Goal: Task Accomplishment & Management: Use online tool/utility

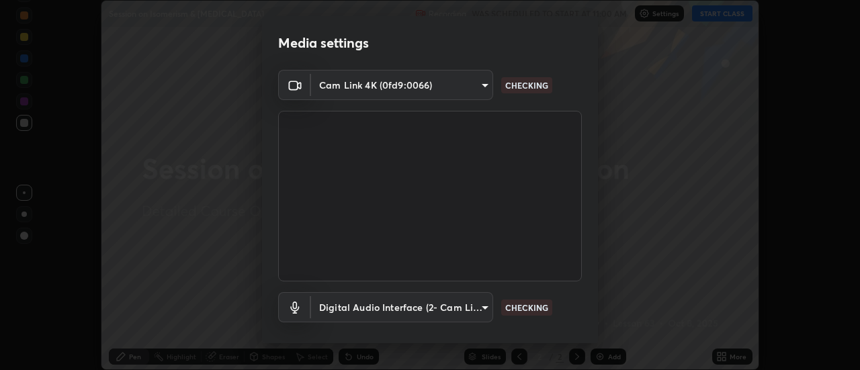
scroll to position [71, 0]
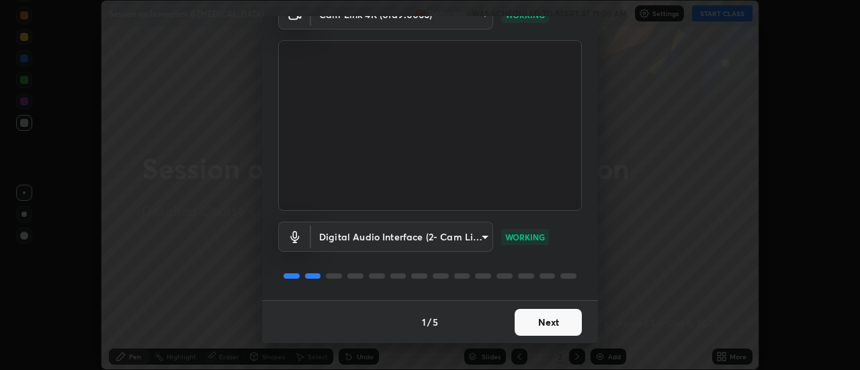
click at [544, 319] on button "Next" at bounding box center [548, 322] width 67 height 27
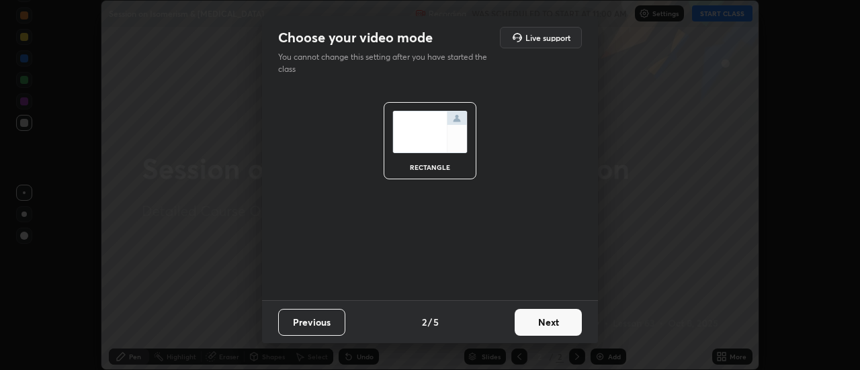
scroll to position [0, 0]
click at [546, 322] on button "Next" at bounding box center [548, 322] width 67 height 27
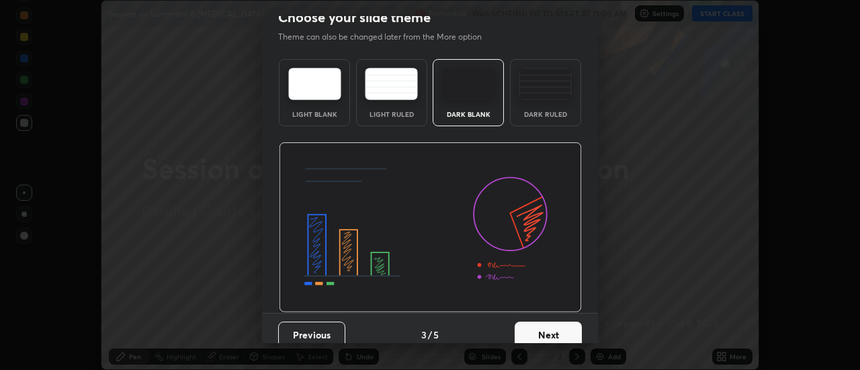
scroll to position [22, 0]
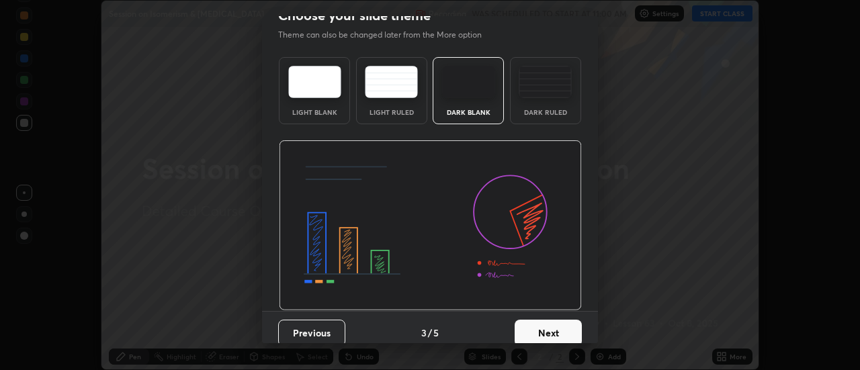
click at [546, 325] on button "Next" at bounding box center [548, 333] width 67 height 27
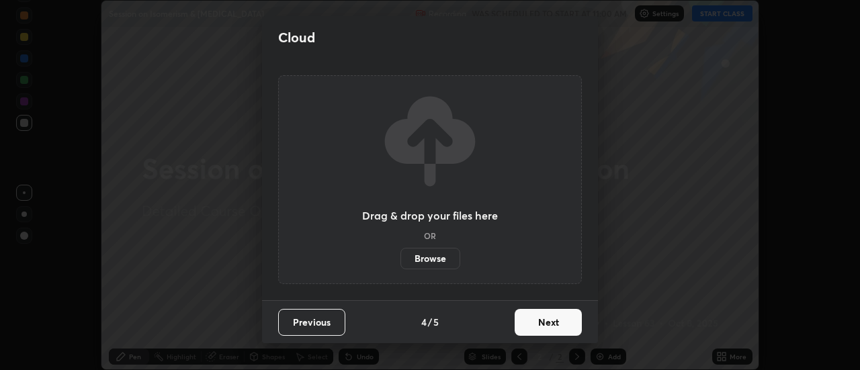
scroll to position [0, 0]
click at [549, 325] on button "Next" at bounding box center [548, 322] width 67 height 27
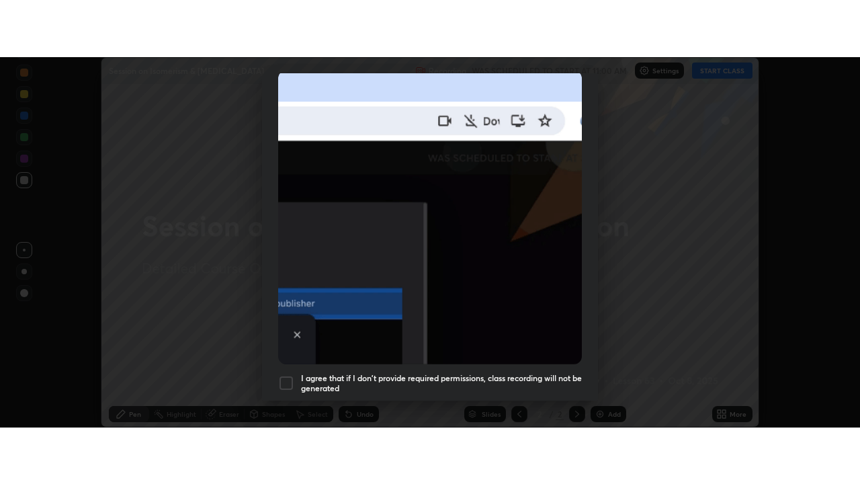
scroll to position [345, 0]
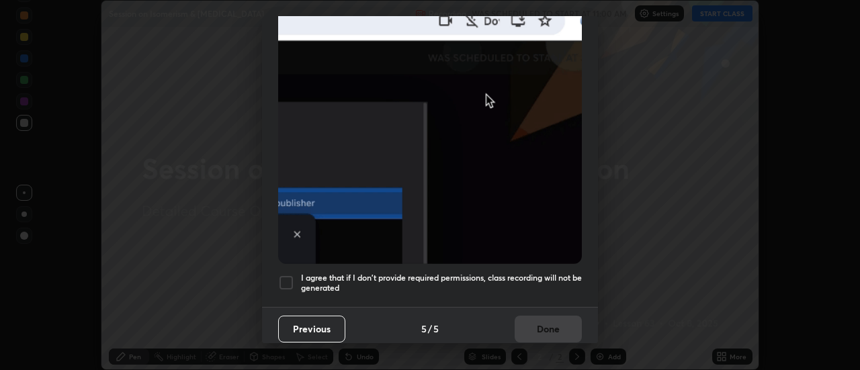
click at [546, 273] on h5 "I agree that if I don't provide required permissions, class recording will not …" at bounding box center [441, 283] width 281 height 21
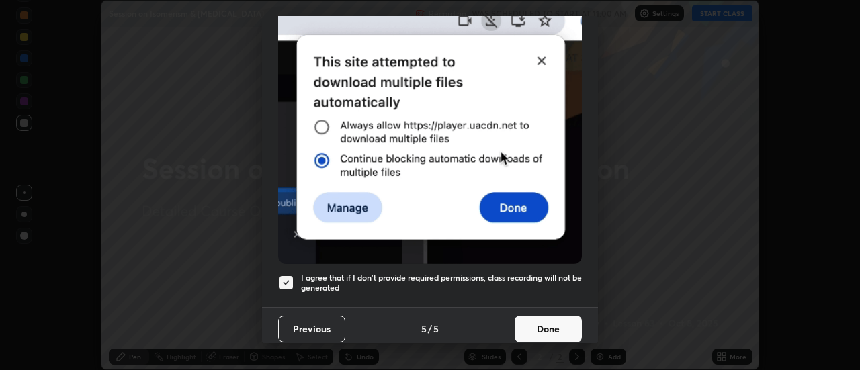
click at [548, 323] on button "Done" at bounding box center [548, 329] width 67 height 27
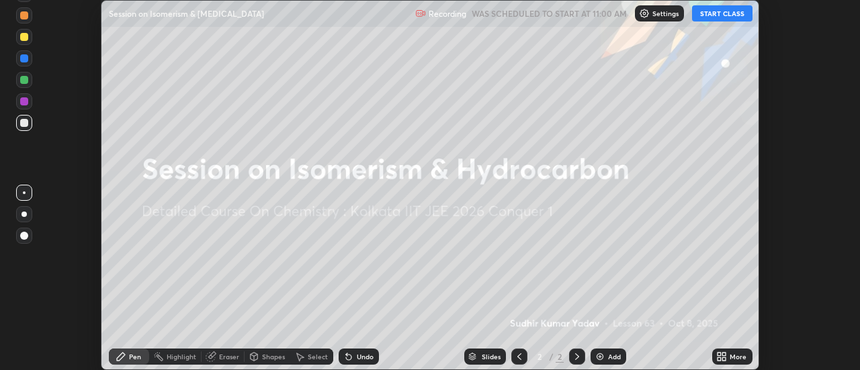
click at [711, 17] on button "START CLASS" at bounding box center [722, 13] width 60 height 16
click at [721, 356] on icon at bounding box center [719, 354] width 3 height 3
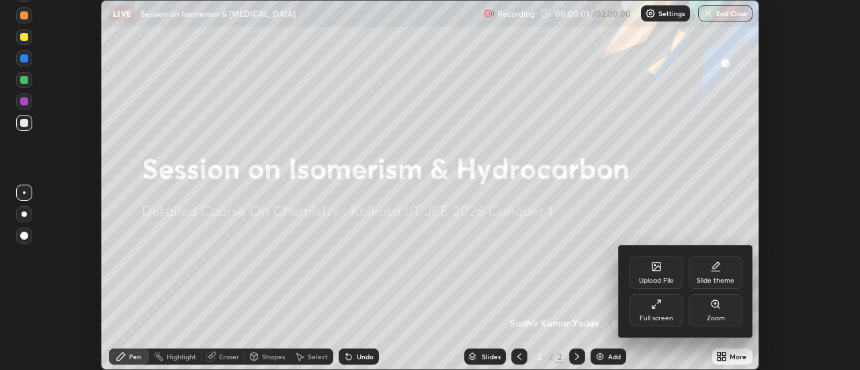
click at [658, 313] on div "Full screen" at bounding box center [657, 310] width 54 height 32
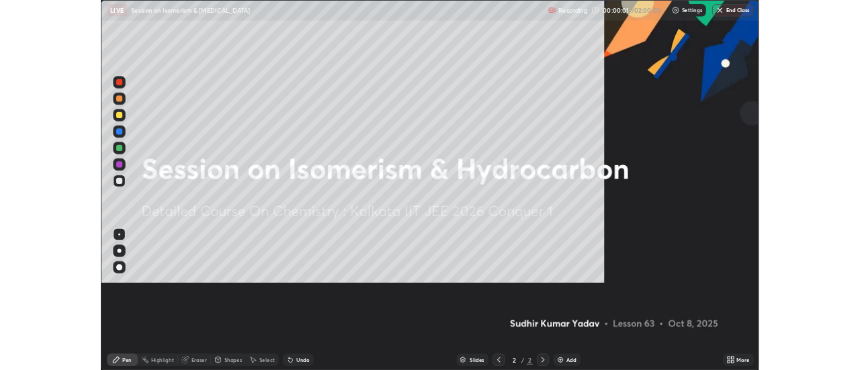
scroll to position [484, 860]
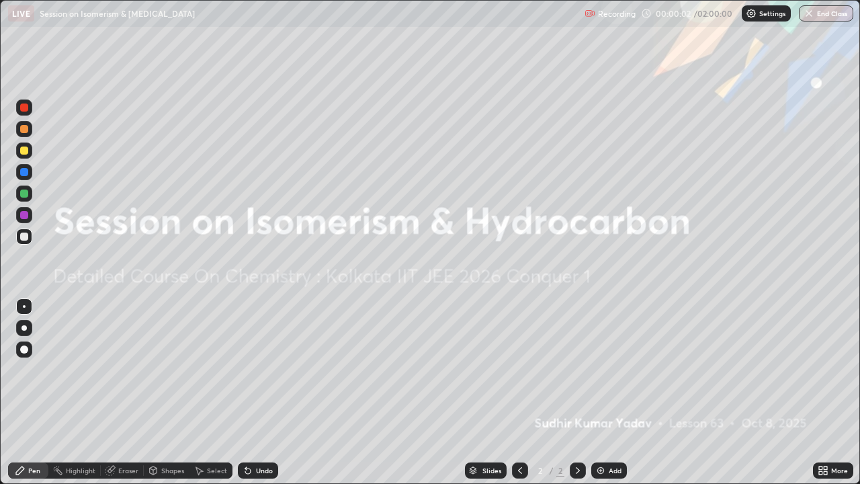
click at [605, 370] on div "Add" at bounding box center [610, 470] width 36 height 16
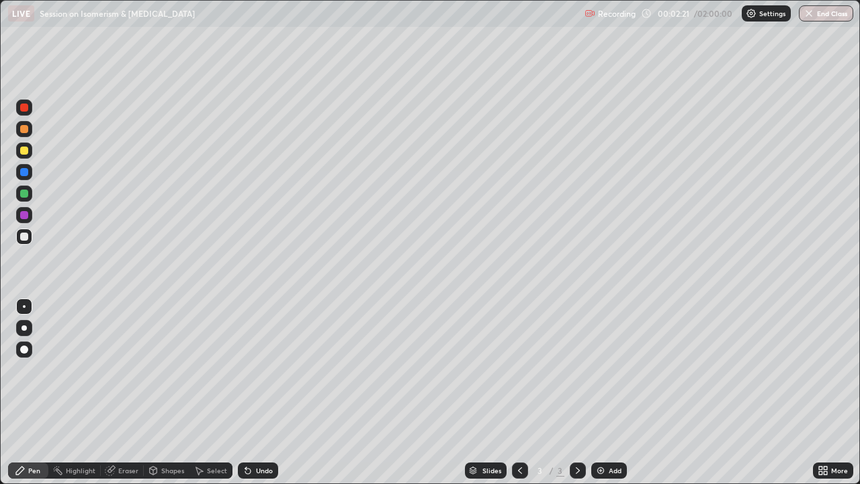
click at [212, 370] on div "Select" at bounding box center [211, 470] width 43 height 16
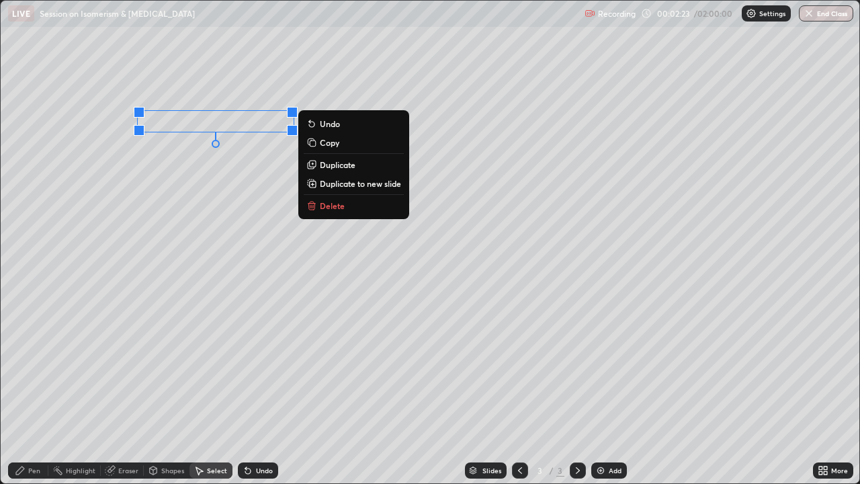
click at [39, 370] on div "Pen" at bounding box center [34, 470] width 12 height 7
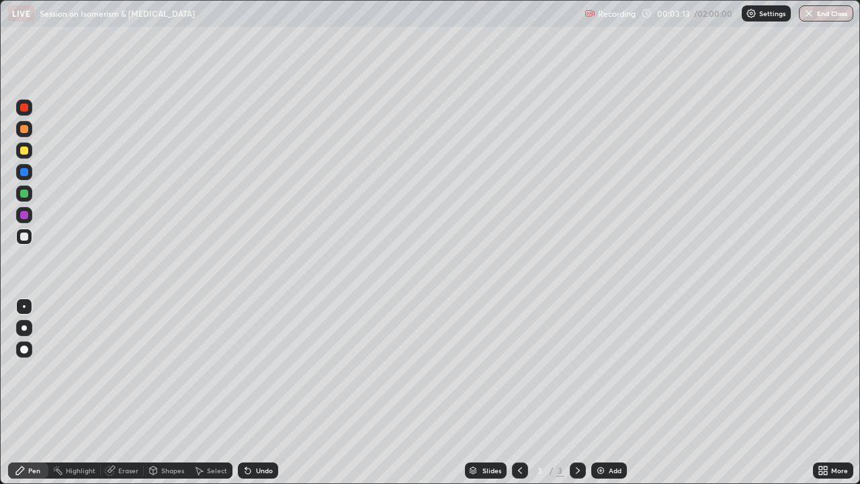
click at [263, 370] on div "Undo" at bounding box center [264, 470] width 17 height 7
click at [207, 370] on div "Select" at bounding box center [217, 470] width 20 height 7
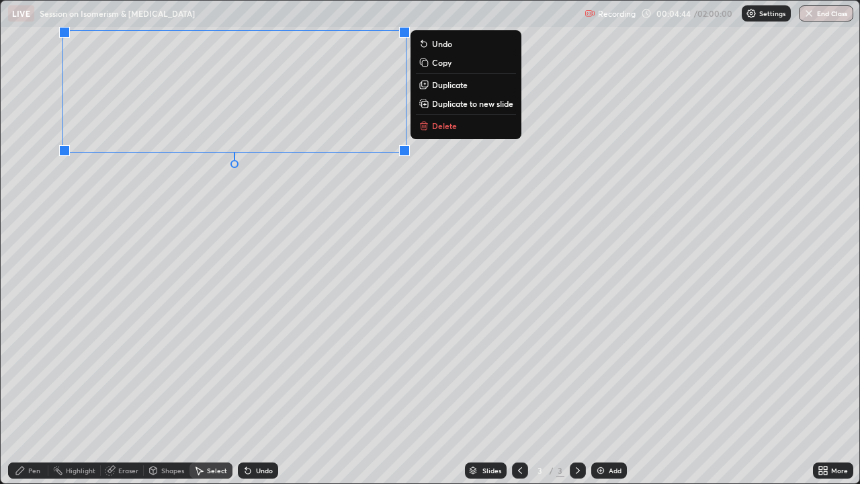
click at [37, 370] on div "Pen" at bounding box center [34, 470] width 12 height 7
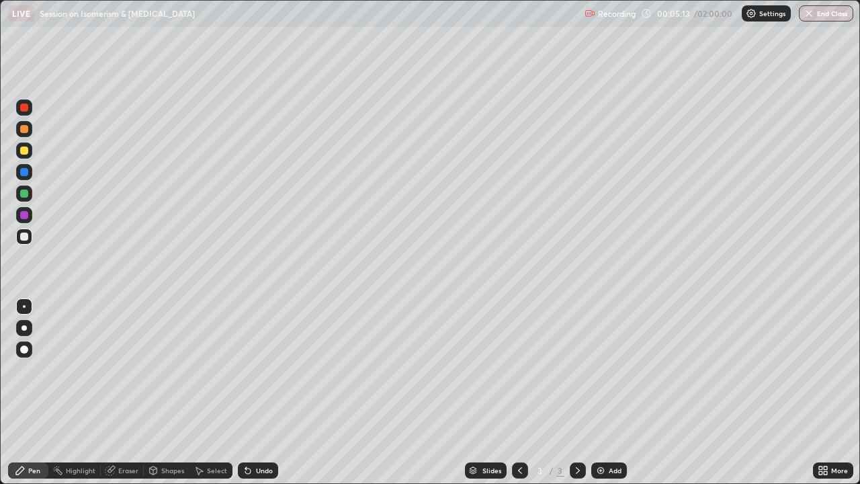
click at [253, 370] on div "Undo" at bounding box center [258, 470] width 40 height 16
click at [216, 370] on div "Select" at bounding box center [217, 470] width 20 height 7
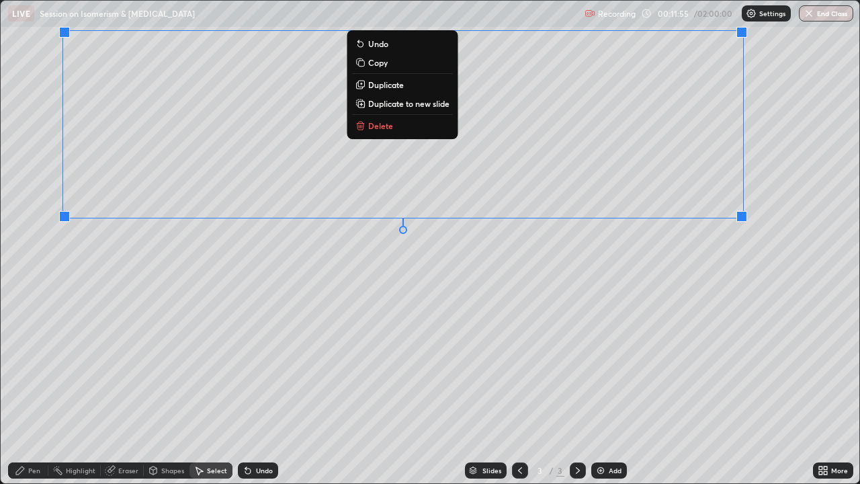
click at [34, 370] on div "Pen" at bounding box center [34, 470] width 12 height 7
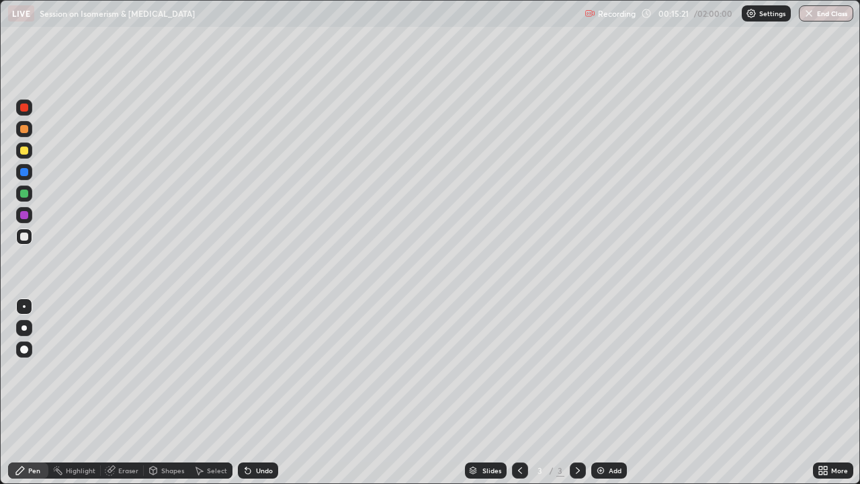
click at [596, 370] on img at bounding box center [601, 470] width 11 height 11
click at [216, 370] on div "Select" at bounding box center [217, 470] width 20 height 7
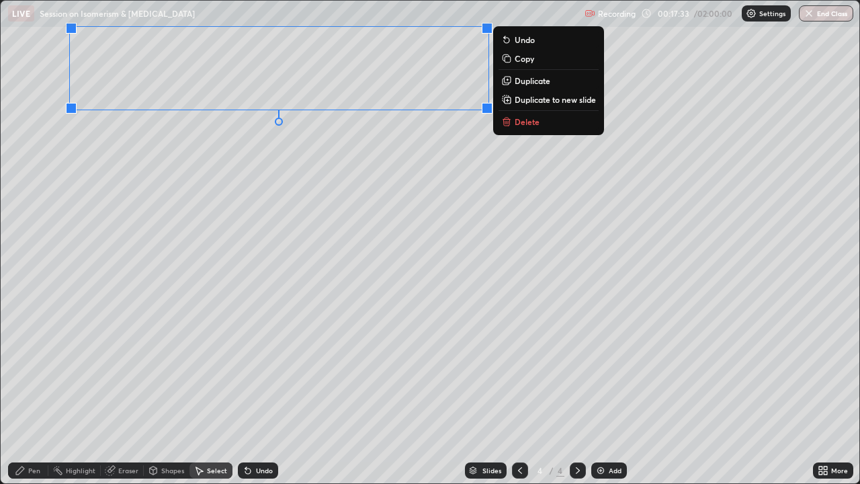
click at [34, 370] on div "Pen" at bounding box center [28, 470] width 40 height 16
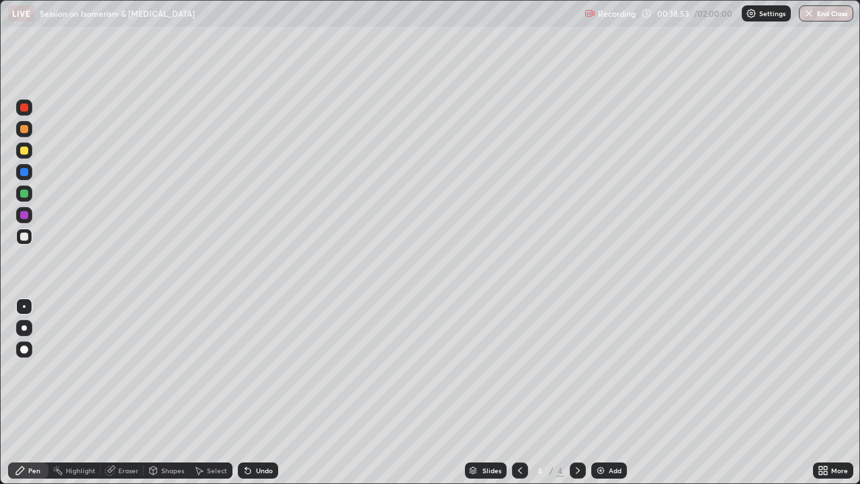
click at [259, 370] on div "Undo" at bounding box center [264, 470] width 17 height 7
click at [258, 370] on div "Undo" at bounding box center [264, 470] width 17 height 7
click at [257, 370] on div "Undo" at bounding box center [264, 470] width 17 height 7
click at [256, 370] on div "Undo" at bounding box center [264, 470] width 17 height 7
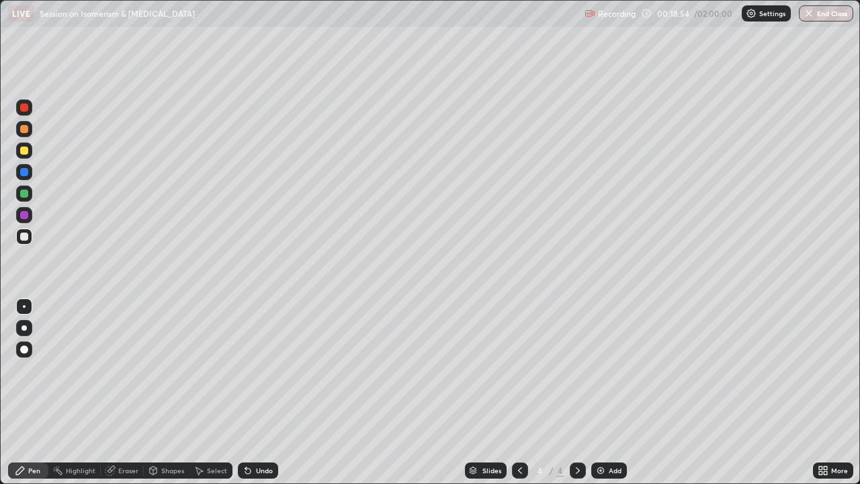
click at [256, 370] on div "Undo" at bounding box center [264, 470] width 17 height 7
click at [257, 370] on div "Undo" at bounding box center [258, 470] width 40 height 16
click at [256, 370] on div "Undo" at bounding box center [258, 470] width 40 height 16
click at [257, 370] on div "Undo" at bounding box center [258, 470] width 40 height 16
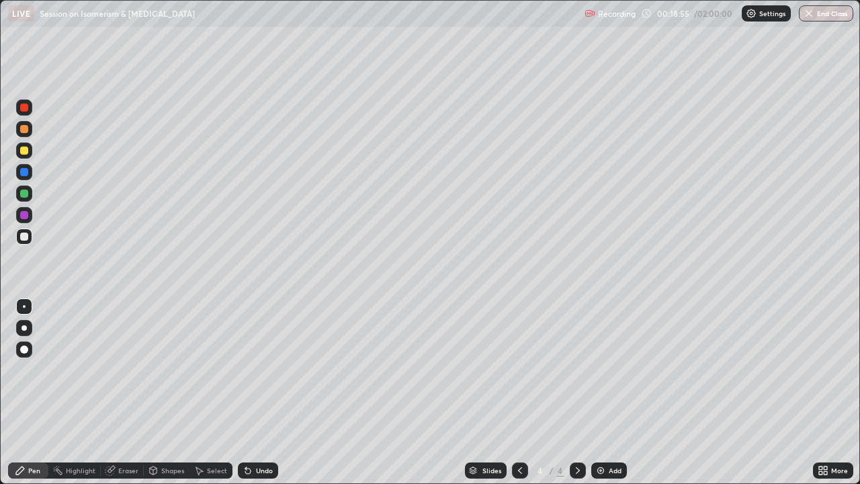
click at [257, 370] on div "Undo" at bounding box center [264, 470] width 17 height 7
click at [257, 370] on div "Undo" at bounding box center [258, 470] width 40 height 16
click at [259, 370] on div "Undo" at bounding box center [258, 470] width 40 height 16
click at [257, 370] on div "Undo" at bounding box center [264, 470] width 17 height 7
click at [259, 370] on div "Undo" at bounding box center [258, 470] width 40 height 16
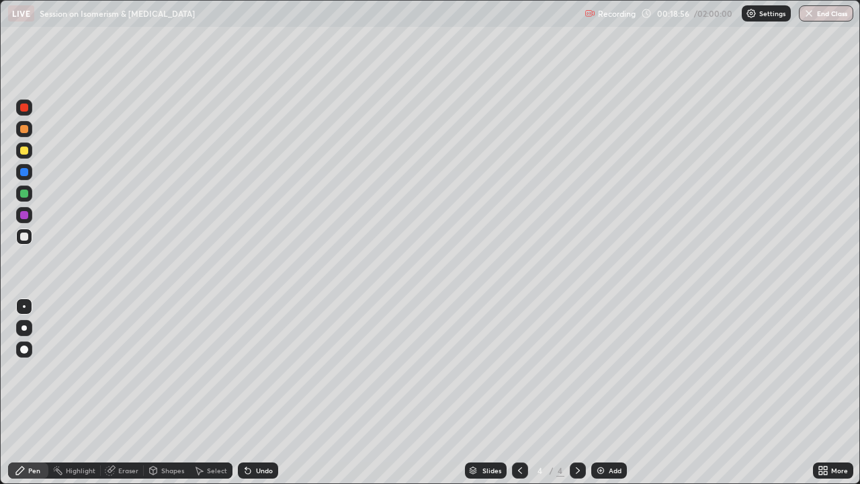
click at [261, 370] on div "Undo" at bounding box center [258, 470] width 40 height 16
click at [259, 370] on div "Undo" at bounding box center [258, 470] width 40 height 16
click at [260, 370] on div "Undo" at bounding box center [258, 470] width 40 height 16
click at [259, 370] on div "Undo" at bounding box center [258, 470] width 40 height 16
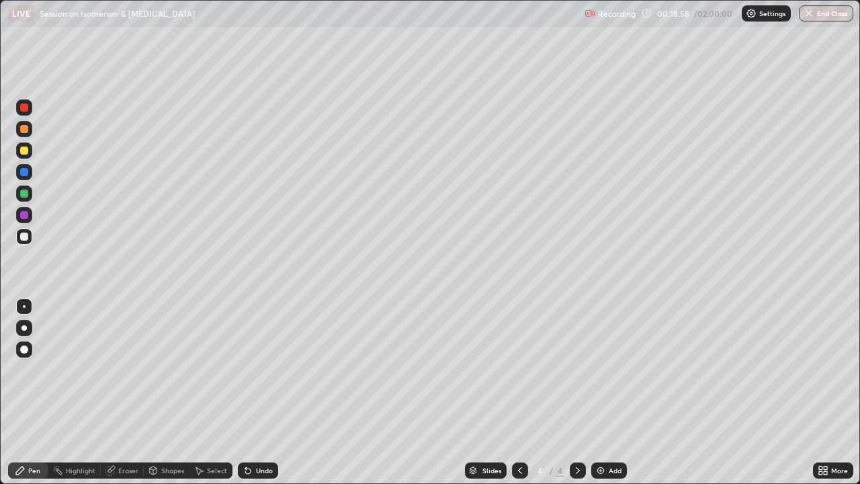
click at [259, 370] on div "Undo" at bounding box center [258, 470] width 40 height 16
click at [131, 370] on div "Eraser" at bounding box center [128, 470] width 20 height 7
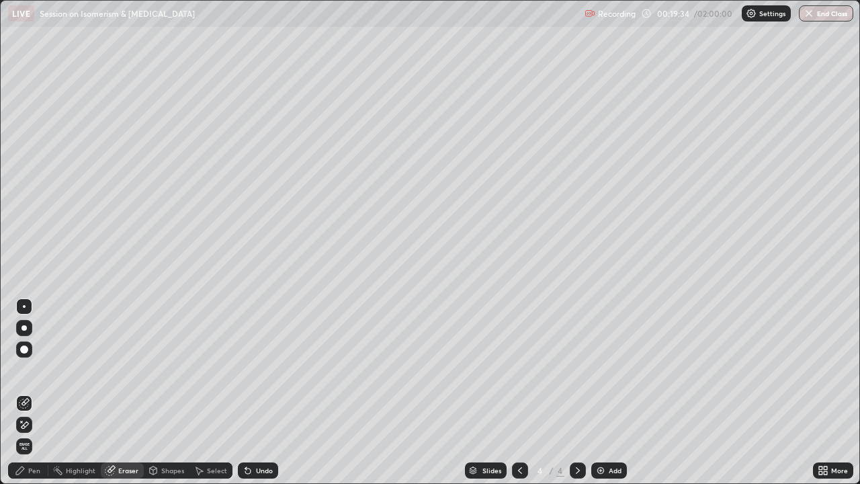
click at [205, 370] on div "Select" at bounding box center [211, 470] width 43 height 16
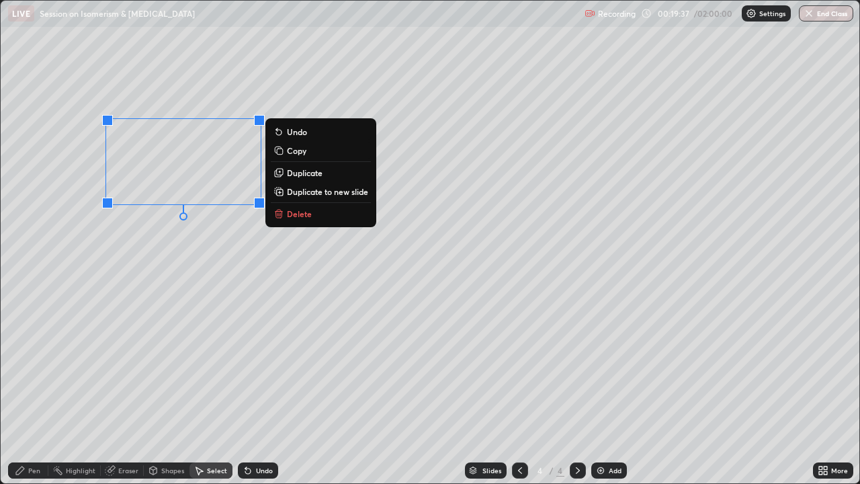
click at [297, 214] on p "Delete" at bounding box center [299, 213] width 25 height 11
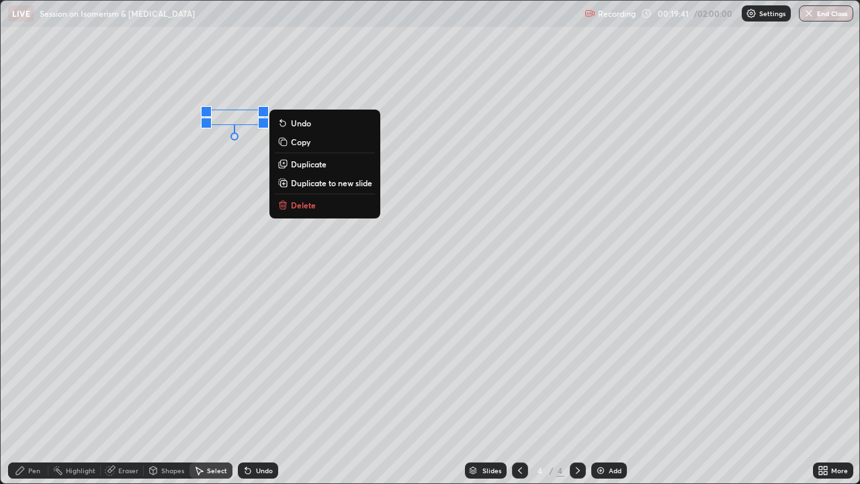
click at [298, 208] on p "Delete" at bounding box center [303, 205] width 25 height 11
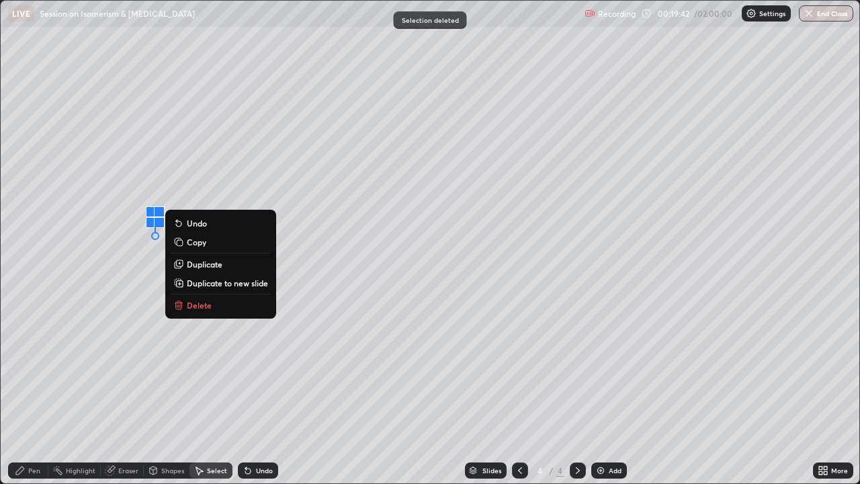
click at [202, 305] on p "Delete" at bounding box center [199, 305] width 25 height 11
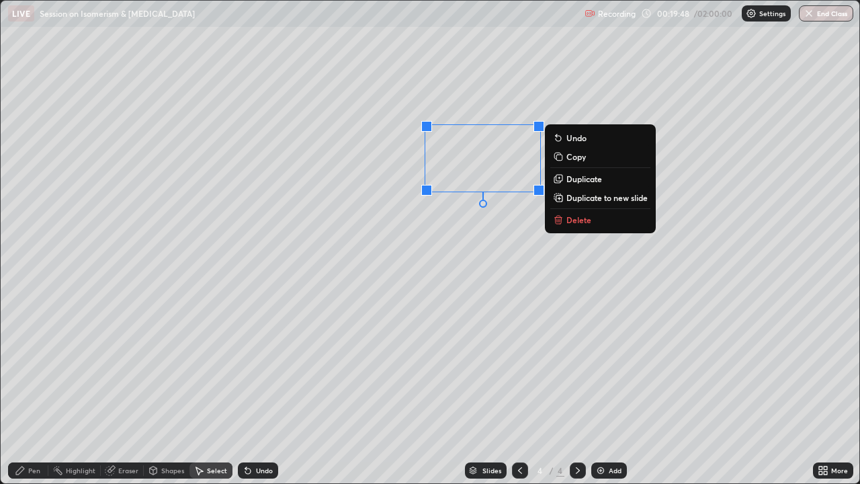
click at [542, 272] on div "0 ° Undo Copy Duplicate Duplicate to new slide Delete" at bounding box center [430, 242] width 859 height 483
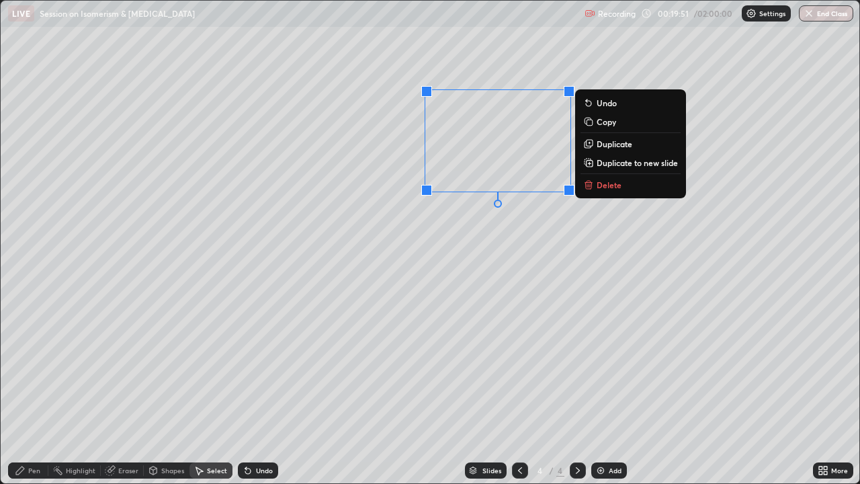
click at [615, 145] on p "Duplicate" at bounding box center [615, 143] width 36 height 11
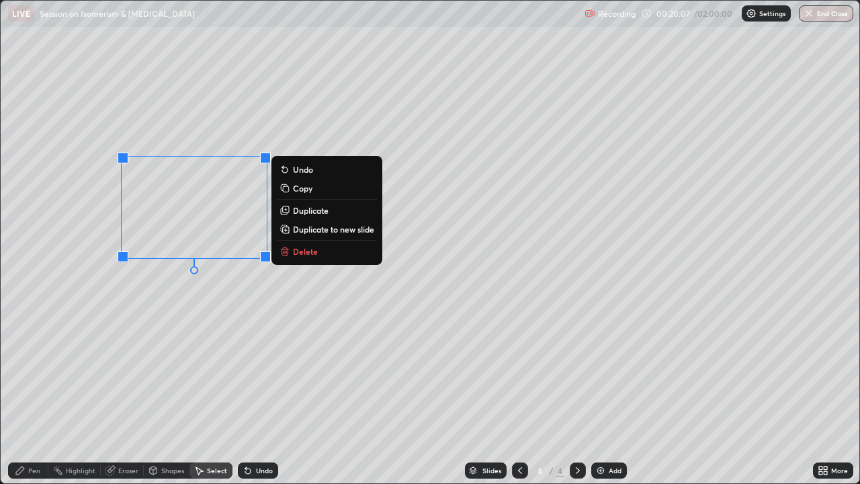
click at [251, 370] on icon at bounding box center [248, 470] width 11 height 11
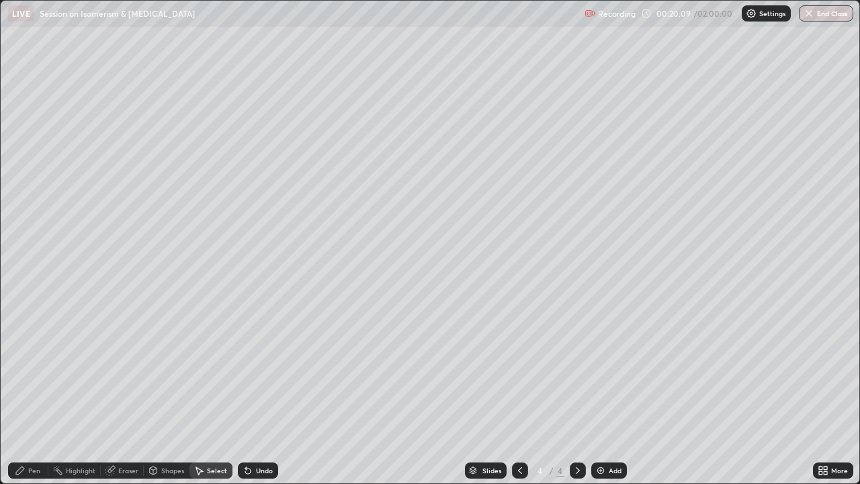
click at [258, 370] on div "Undo" at bounding box center [264, 470] width 17 height 7
click at [38, 370] on div "Pen" at bounding box center [34, 470] width 12 height 7
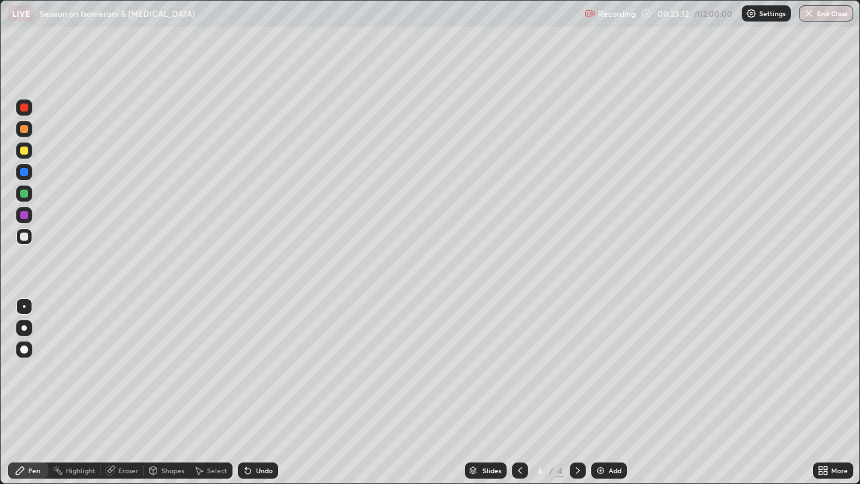
click at [263, 370] on div "Undo" at bounding box center [264, 470] width 17 height 7
click at [264, 370] on div "Undo" at bounding box center [264, 470] width 17 height 7
click at [598, 370] on img at bounding box center [601, 470] width 11 height 11
click at [126, 370] on div "Eraser" at bounding box center [128, 470] width 20 height 7
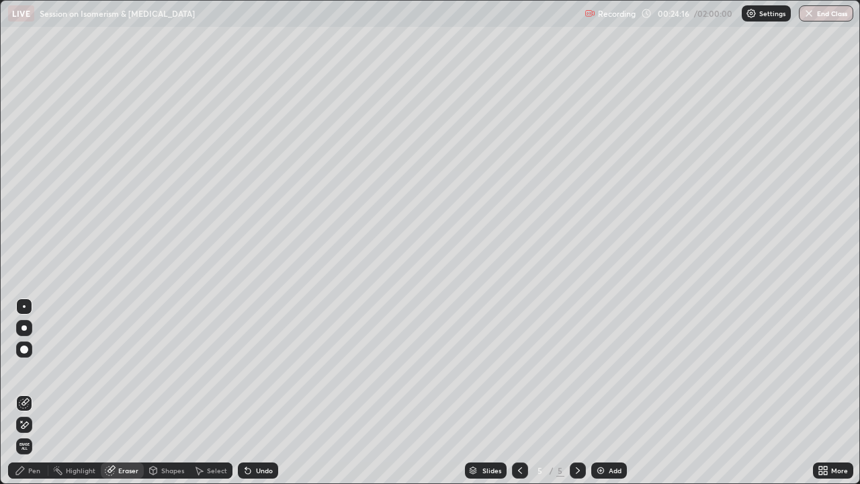
click at [36, 370] on div "Pen" at bounding box center [34, 470] width 12 height 7
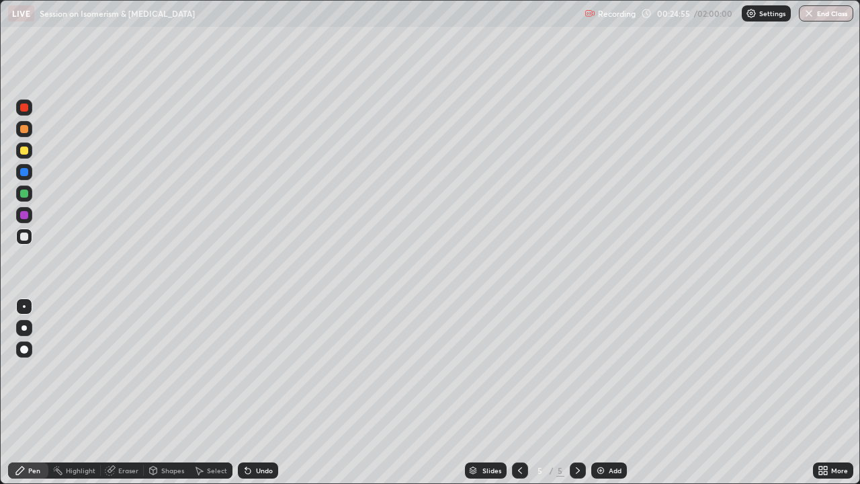
click at [210, 370] on div "Select" at bounding box center [211, 470] width 43 height 16
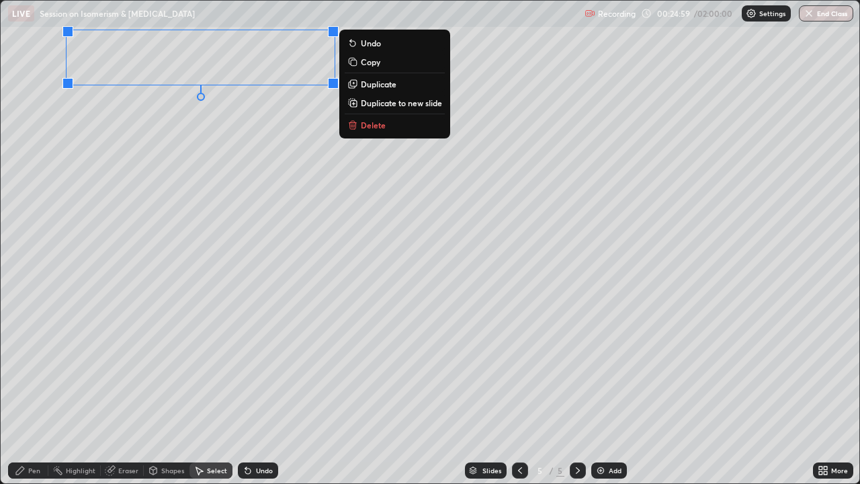
click at [36, 370] on div "Pen" at bounding box center [34, 470] width 12 height 7
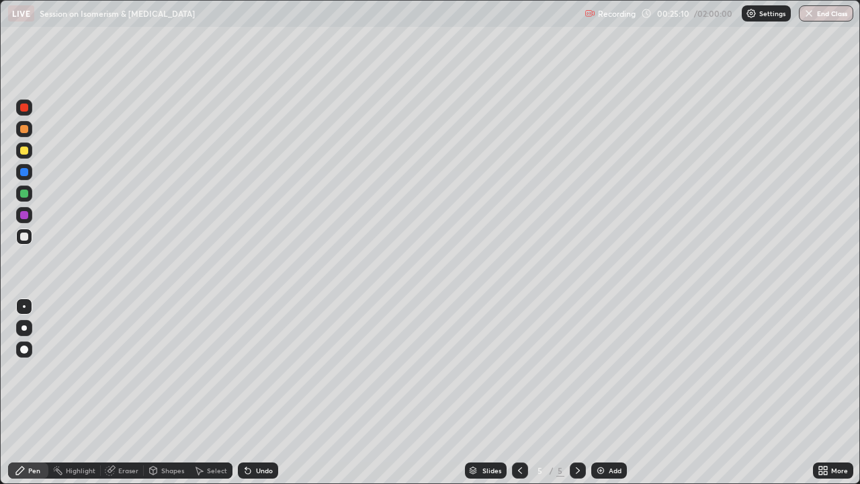
click at [518, 370] on icon at bounding box center [520, 470] width 11 height 11
click at [576, 370] on icon at bounding box center [578, 470] width 11 height 11
click at [245, 370] on icon at bounding box center [245, 467] width 1 height 1
click at [214, 370] on div "Select" at bounding box center [217, 470] width 20 height 7
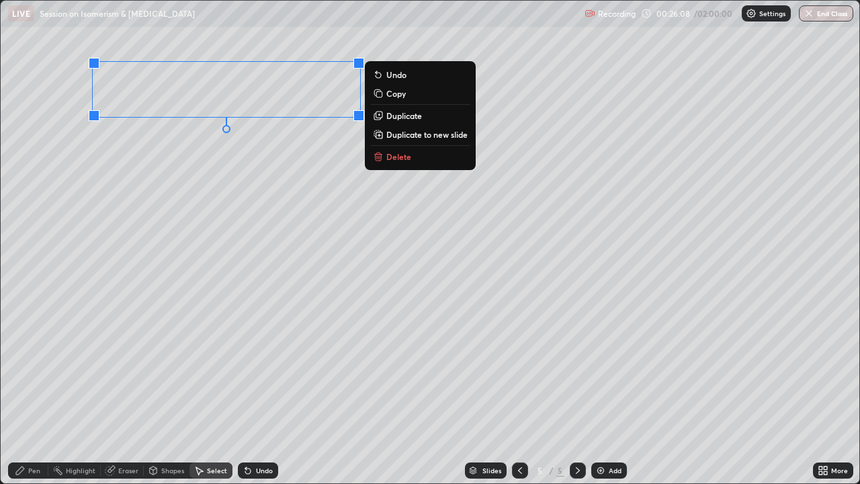
click at [34, 370] on div "Pen" at bounding box center [34, 470] width 12 height 7
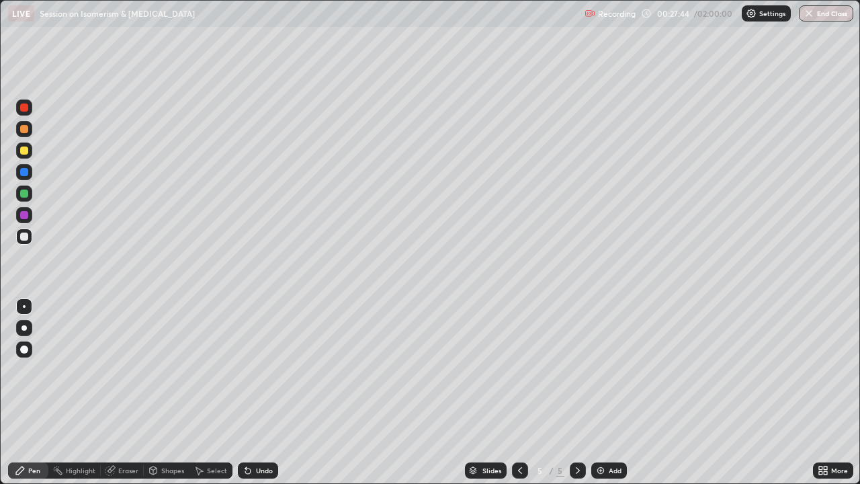
click at [519, 370] on icon at bounding box center [520, 470] width 11 height 11
click at [577, 370] on icon at bounding box center [578, 470] width 11 height 11
click at [140, 370] on div "Eraser" at bounding box center [122, 470] width 43 height 16
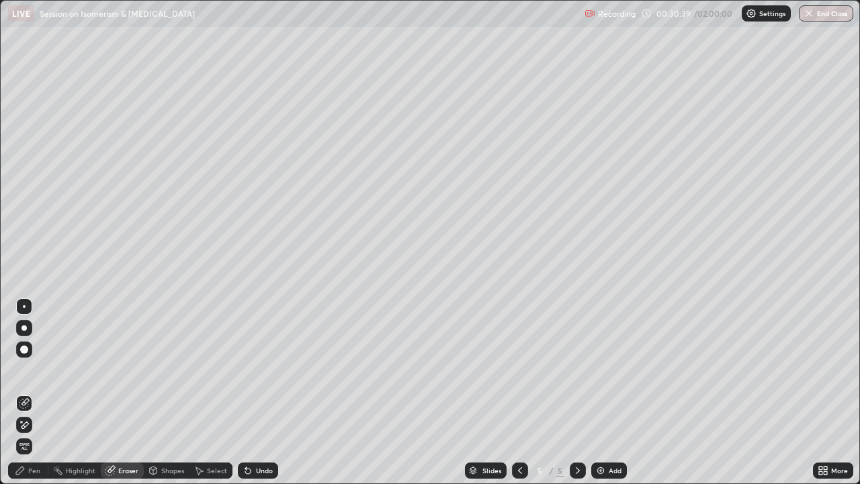
click at [38, 370] on div "Pen" at bounding box center [34, 470] width 12 height 7
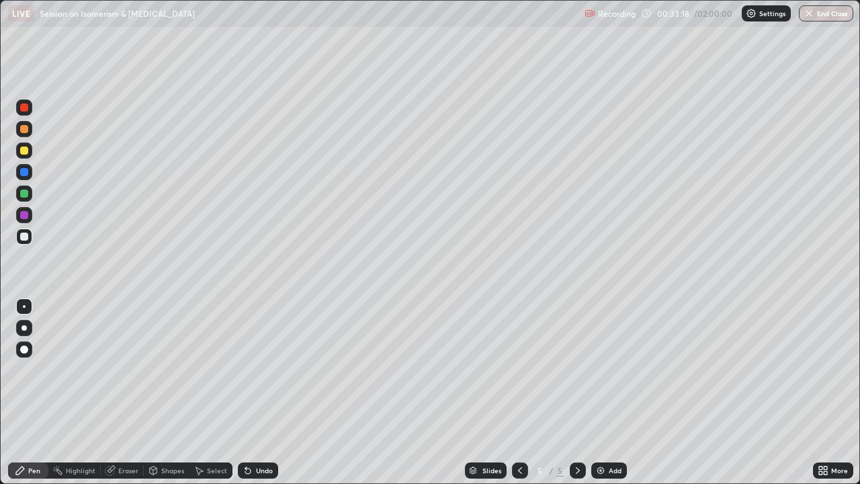
click at [128, 370] on div "Eraser" at bounding box center [128, 470] width 20 height 7
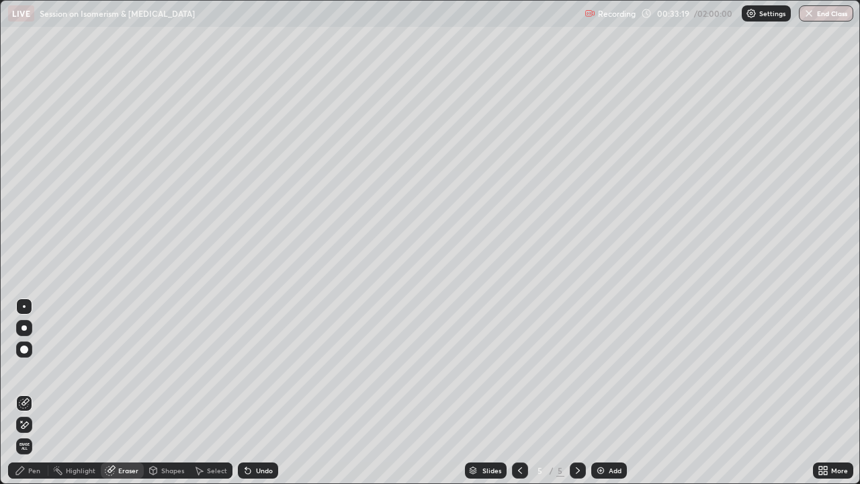
click at [25, 370] on icon at bounding box center [24, 424] width 11 height 11
click at [30, 370] on div "Pen" at bounding box center [34, 470] width 12 height 7
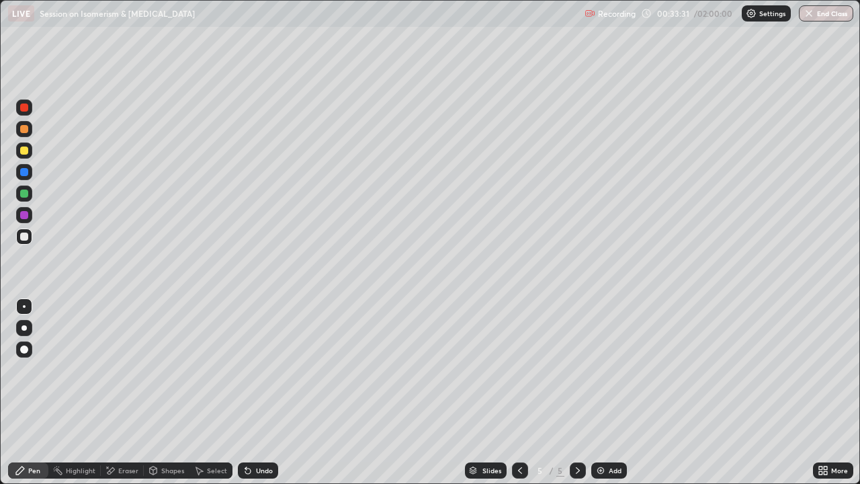
click at [598, 370] on img at bounding box center [601, 470] width 11 height 11
click at [519, 370] on icon at bounding box center [520, 470] width 11 height 11
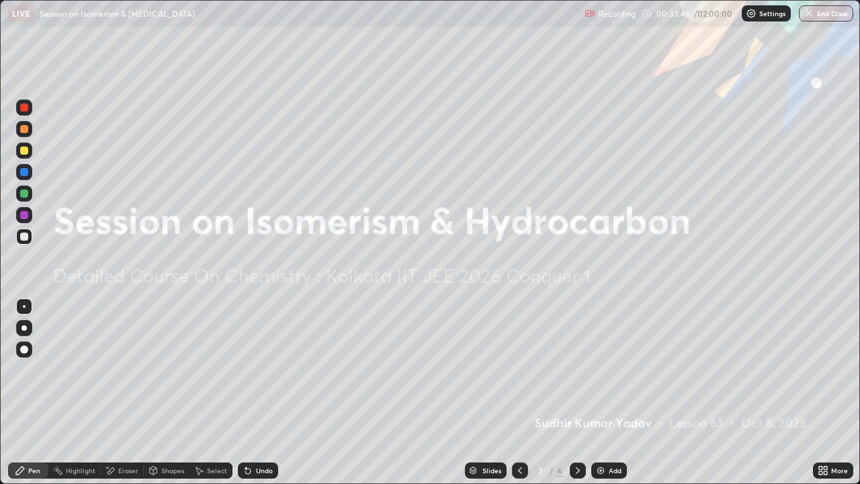
click at [575, 370] on icon at bounding box center [578, 470] width 11 height 11
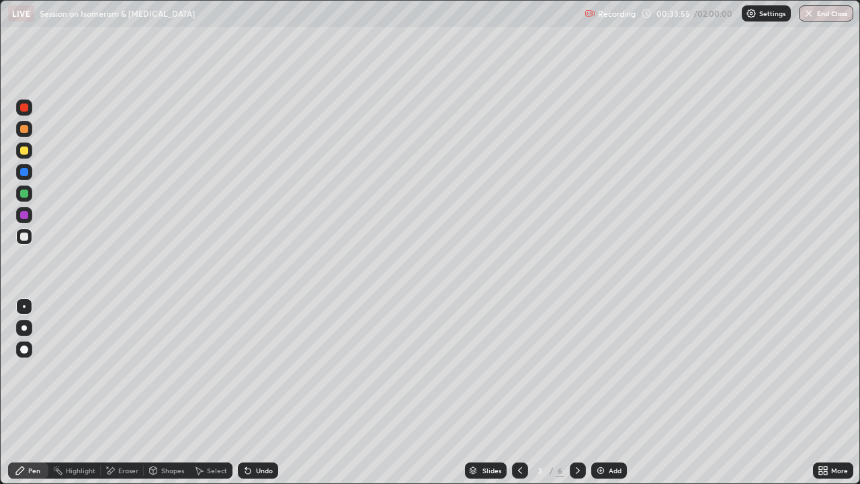
click at [576, 370] on icon at bounding box center [578, 470] width 11 height 11
click at [575, 370] on icon at bounding box center [578, 470] width 11 height 11
click at [251, 370] on icon at bounding box center [248, 470] width 11 height 11
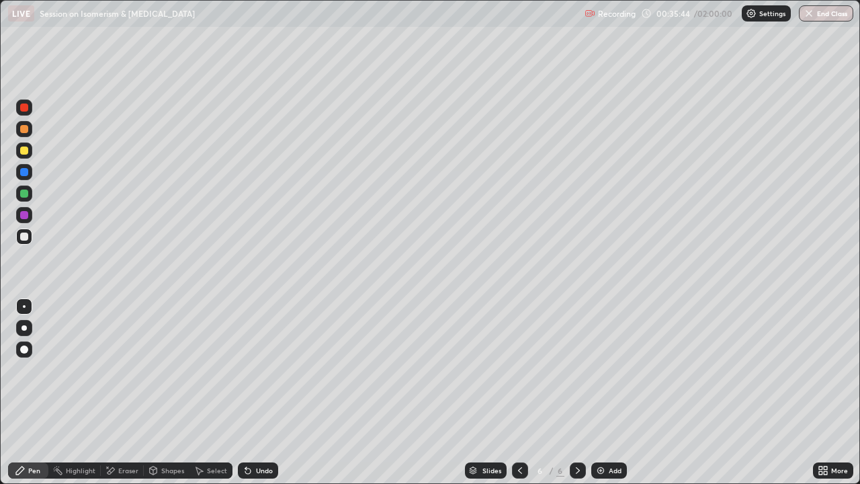
click at [249, 370] on icon at bounding box center [247, 471] width 5 height 5
click at [219, 370] on div "Select" at bounding box center [217, 470] width 20 height 7
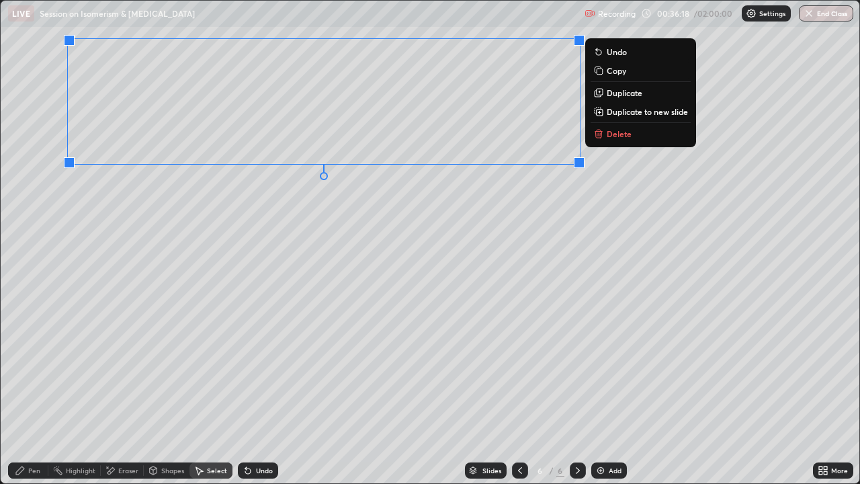
click at [30, 370] on div "Pen" at bounding box center [34, 470] width 12 height 7
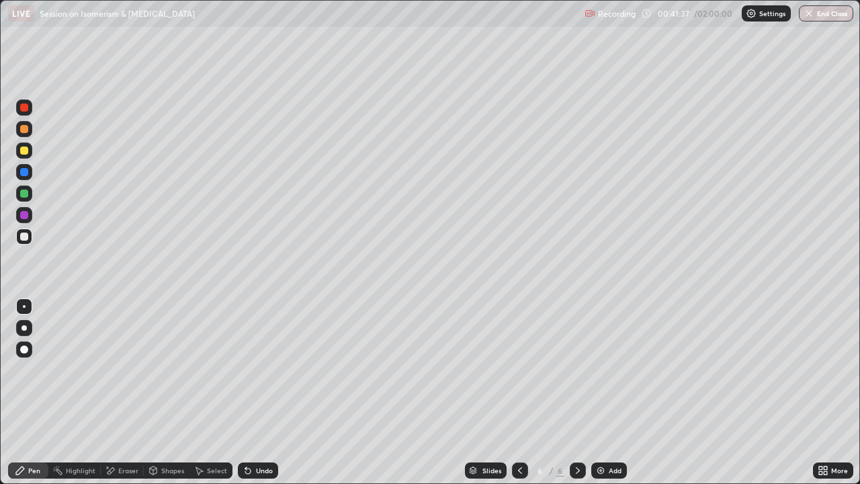
click at [600, 370] on img at bounding box center [601, 470] width 11 height 11
click at [519, 370] on icon at bounding box center [520, 470] width 11 height 11
click at [577, 370] on icon at bounding box center [578, 470] width 11 height 11
click at [215, 370] on div "Select" at bounding box center [217, 470] width 20 height 7
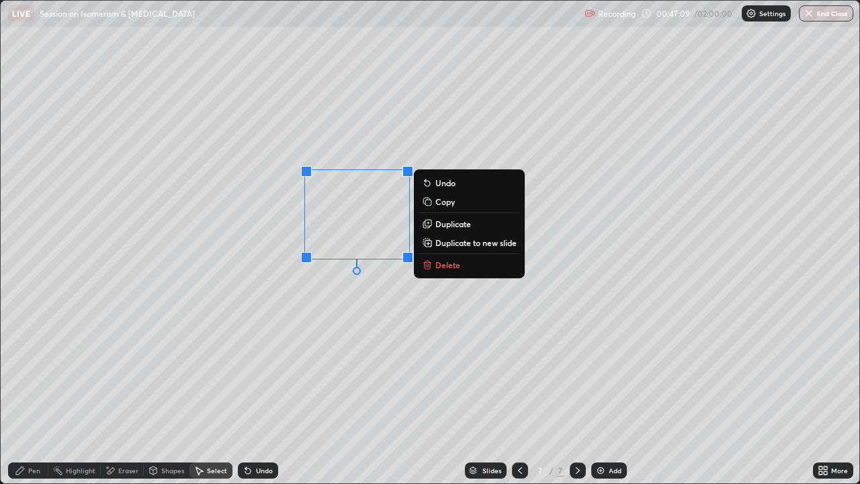
click at [454, 222] on p "Duplicate" at bounding box center [454, 223] width 36 height 11
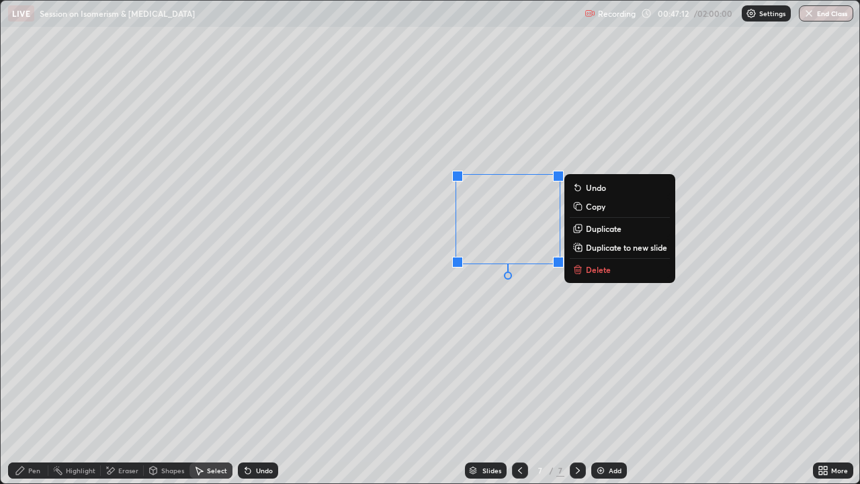
click at [600, 229] on p "Duplicate" at bounding box center [604, 228] width 36 height 11
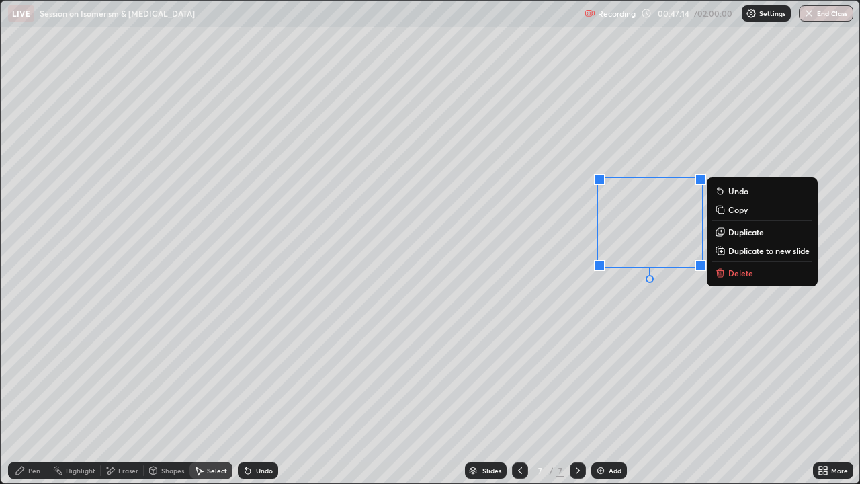
click at [743, 232] on p "Duplicate" at bounding box center [747, 232] width 36 height 11
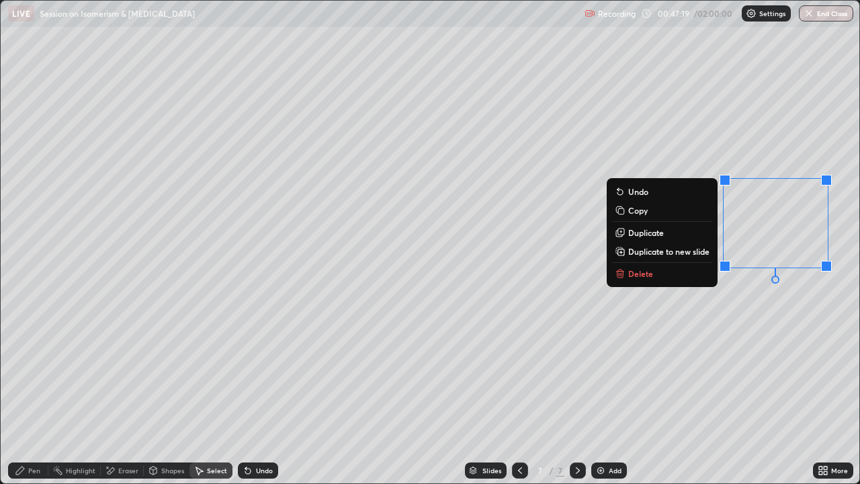
click at [32, 370] on div "Pen" at bounding box center [34, 470] width 12 height 7
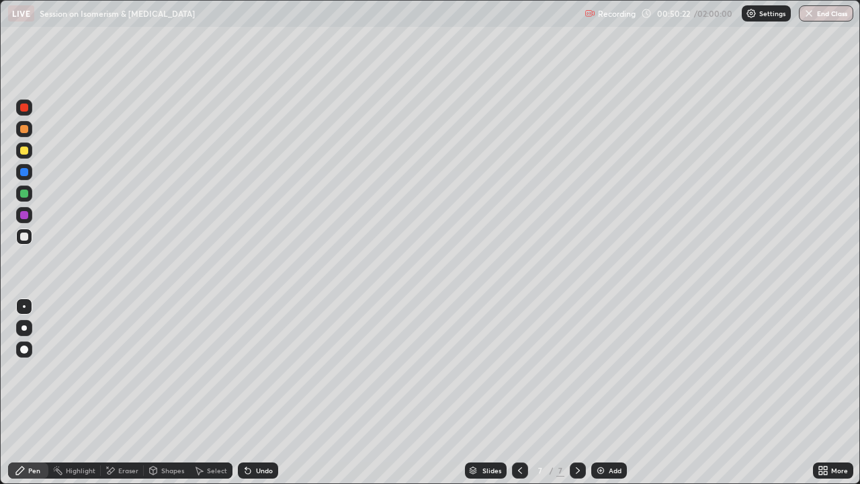
click at [212, 370] on div "Select" at bounding box center [217, 470] width 20 height 7
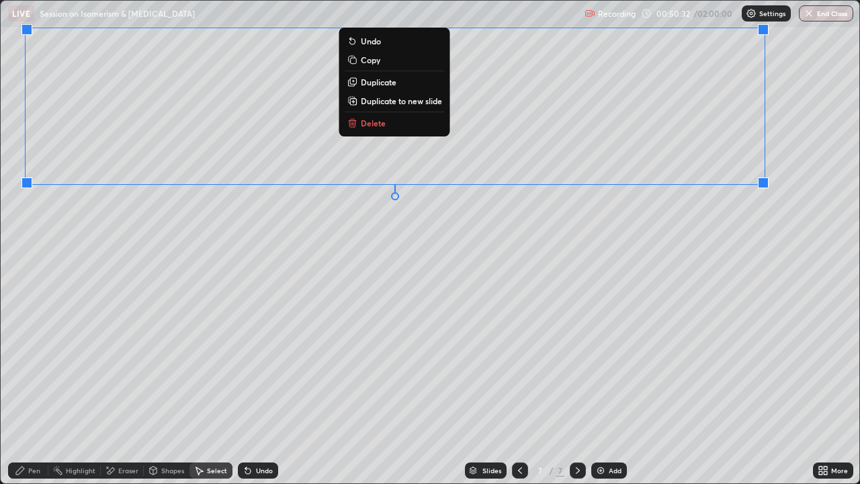
click at [30, 370] on div "Pen" at bounding box center [34, 470] width 12 height 7
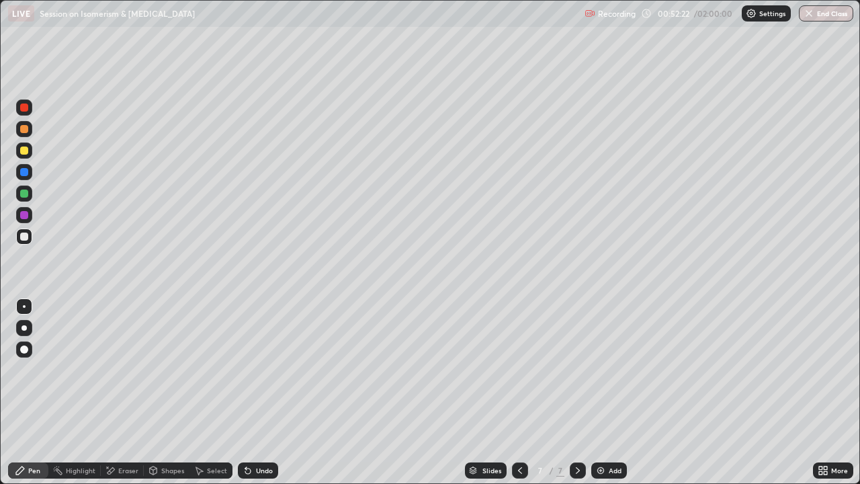
click at [247, 370] on icon at bounding box center [247, 471] width 5 height 5
click at [251, 370] on div "Undo" at bounding box center [256, 470] width 46 height 27
click at [252, 370] on div "Undo" at bounding box center [256, 470] width 46 height 27
click at [603, 370] on img at bounding box center [601, 470] width 11 height 11
click at [121, 370] on div "Eraser" at bounding box center [128, 470] width 20 height 7
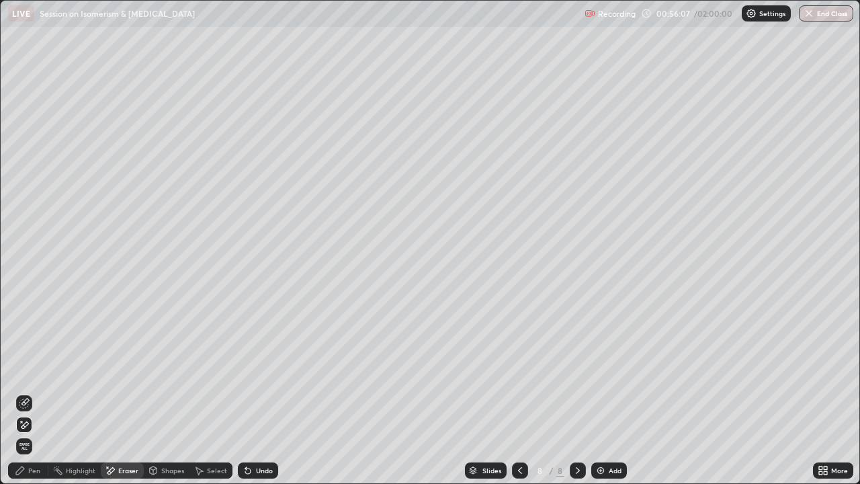
click at [32, 370] on div "Pen" at bounding box center [34, 470] width 12 height 7
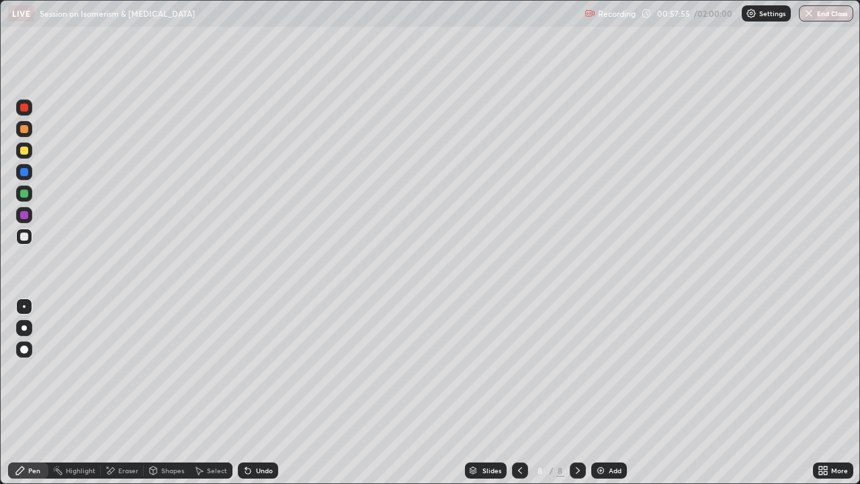
click at [218, 370] on div "Select" at bounding box center [217, 470] width 20 height 7
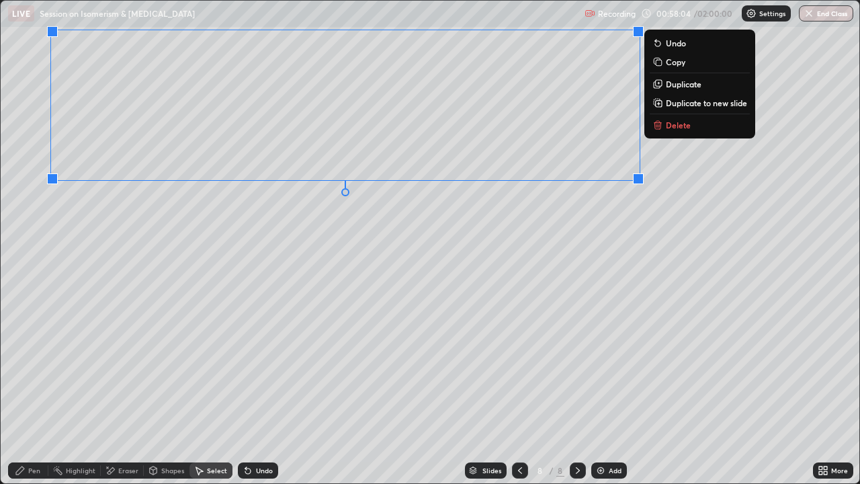
click at [31, 370] on div "Pen" at bounding box center [34, 470] width 12 height 7
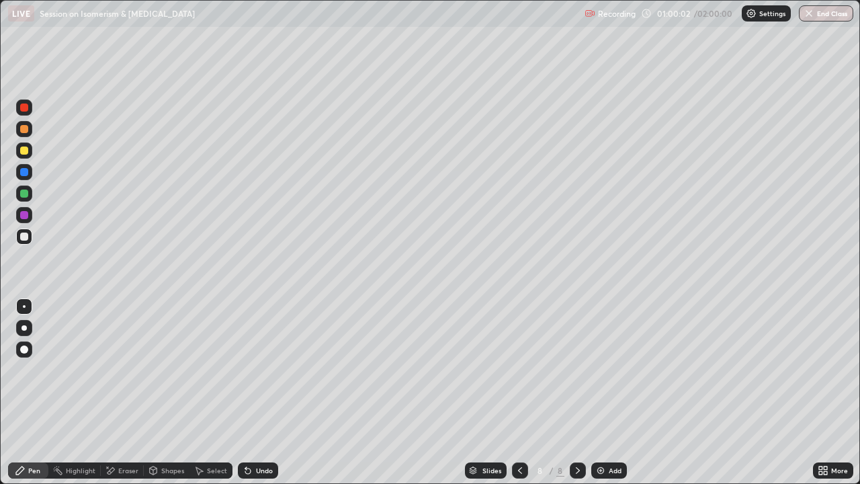
click at [247, 370] on icon at bounding box center [247, 471] width 5 height 5
click at [597, 370] on img at bounding box center [601, 470] width 11 height 11
click at [212, 370] on div "Select" at bounding box center [217, 470] width 20 height 7
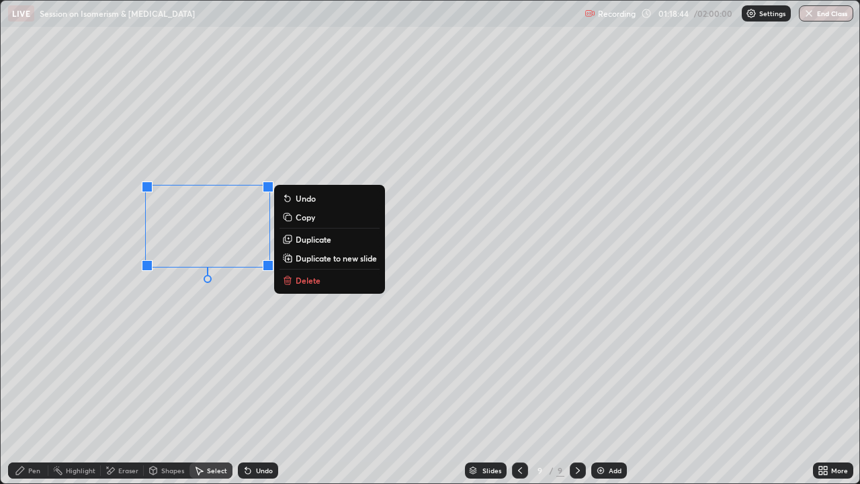
click at [313, 237] on p "Duplicate" at bounding box center [314, 239] width 36 height 11
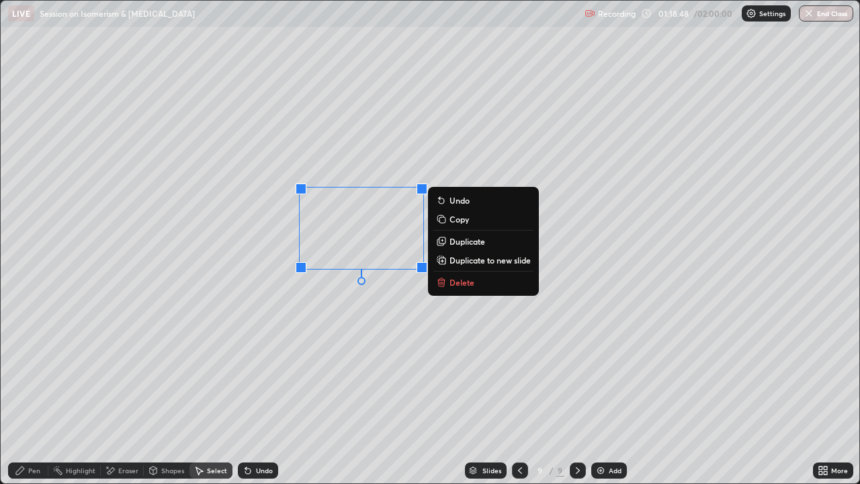
click at [34, 370] on div "Pen" at bounding box center [34, 470] width 12 height 7
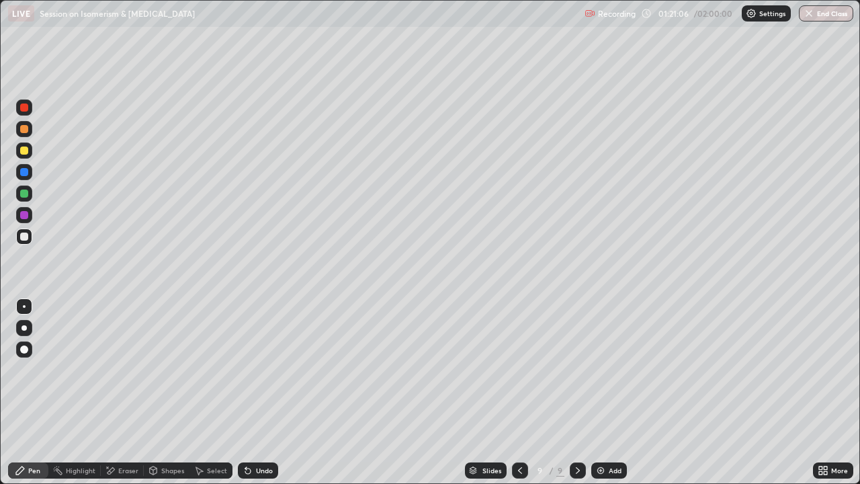
click at [262, 370] on div "Undo" at bounding box center [258, 470] width 40 height 16
click at [249, 370] on icon at bounding box center [247, 471] width 5 height 5
click at [250, 370] on icon at bounding box center [248, 470] width 11 height 11
click at [246, 370] on icon at bounding box center [247, 471] width 5 height 5
click at [251, 370] on div "Undo" at bounding box center [258, 470] width 40 height 16
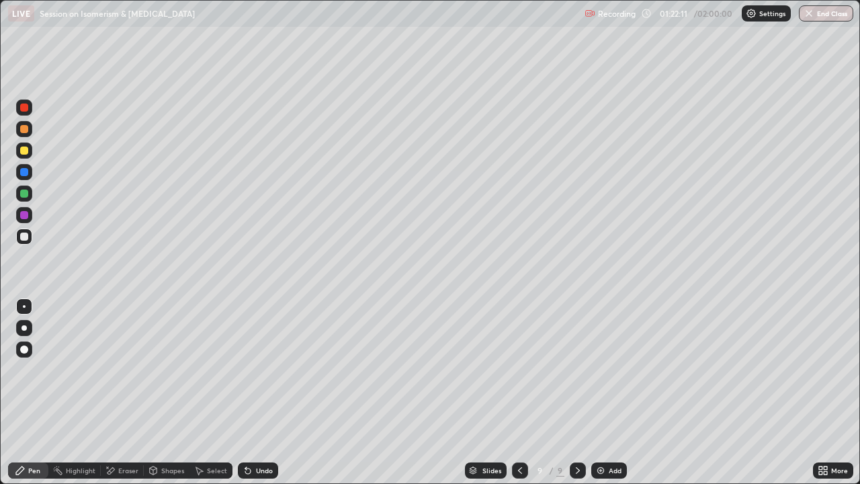
click at [253, 370] on div "Undo" at bounding box center [258, 470] width 40 height 16
click at [255, 370] on div "Undo" at bounding box center [258, 470] width 40 height 16
click at [253, 370] on div "Undo" at bounding box center [258, 470] width 40 height 16
click at [250, 370] on icon at bounding box center [248, 470] width 11 height 11
click at [252, 370] on div "Undo" at bounding box center [258, 470] width 40 height 16
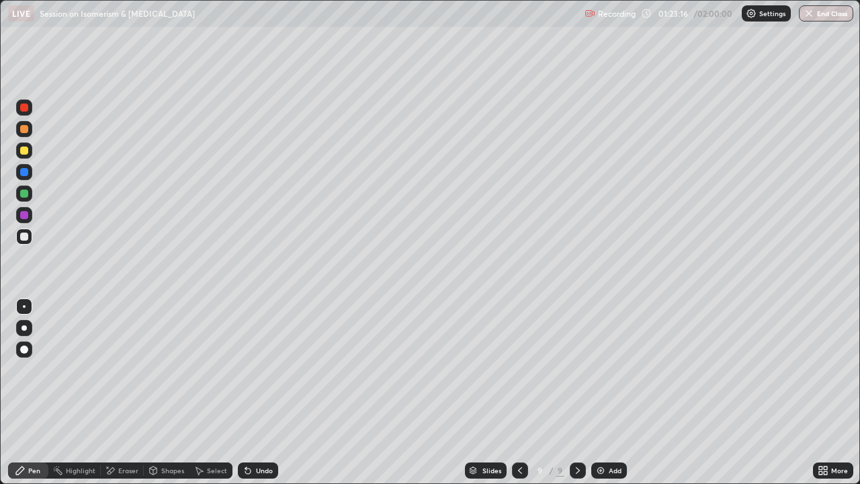
click at [212, 370] on div "Select" at bounding box center [217, 470] width 20 height 7
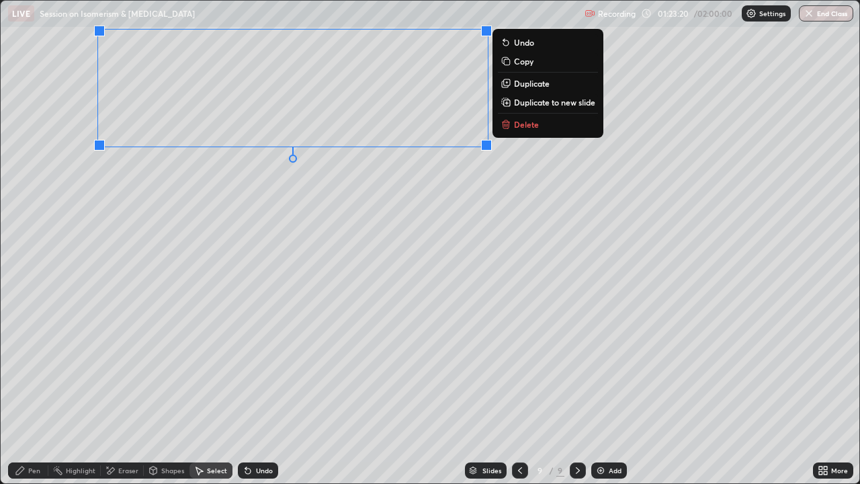
click at [34, 370] on div "Pen" at bounding box center [34, 470] width 12 height 7
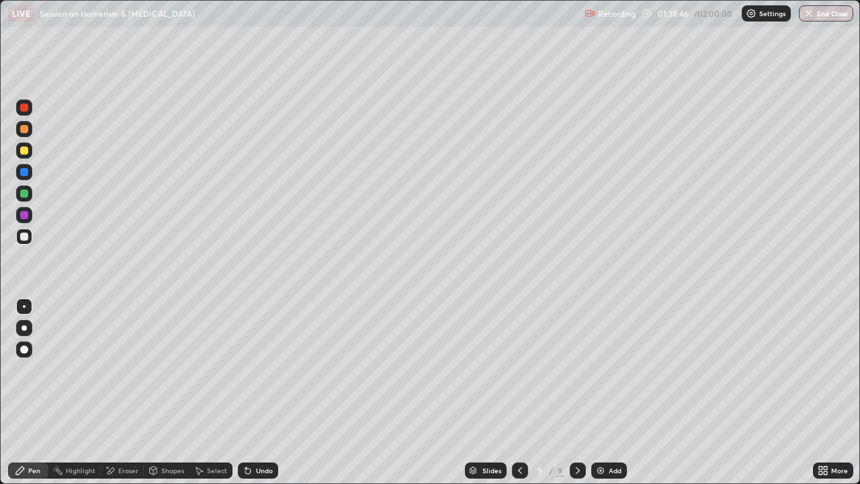
click at [251, 370] on div "Undo" at bounding box center [258, 470] width 40 height 16
click at [252, 370] on div "Undo" at bounding box center [258, 470] width 40 height 16
click at [253, 370] on div "Undo" at bounding box center [258, 470] width 40 height 16
click at [257, 370] on div "Undo" at bounding box center [258, 470] width 40 height 16
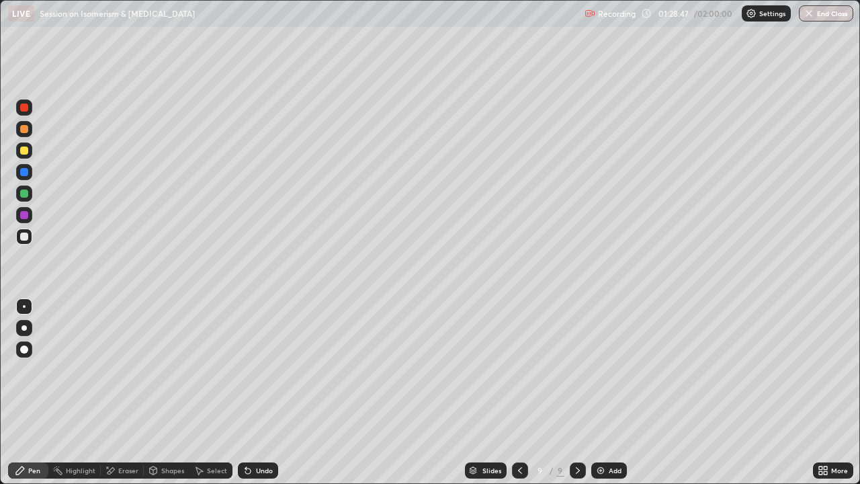
click at [258, 370] on div "Undo" at bounding box center [258, 470] width 40 height 16
click at [262, 370] on div "Undo" at bounding box center [258, 470] width 40 height 16
click at [169, 370] on div "Shapes" at bounding box center [172, 470] width 23 height 7
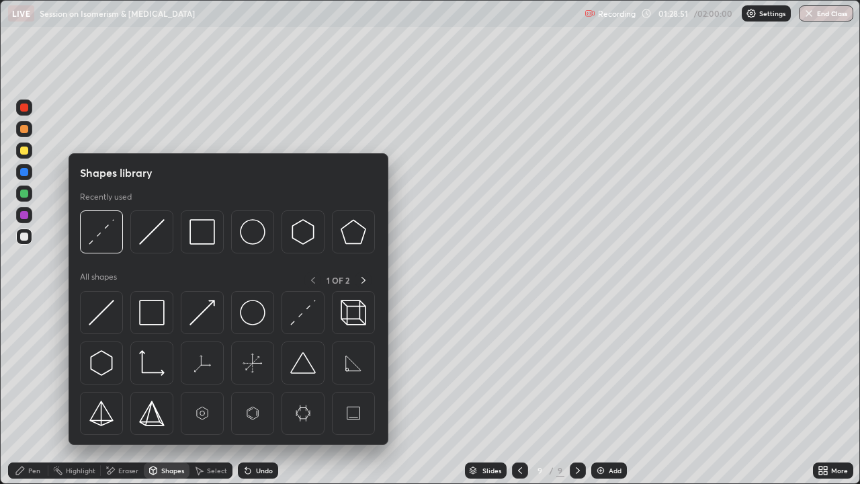
click at [207, 370] on div "Select" at bounding box center [217, 470] width 20 height 7
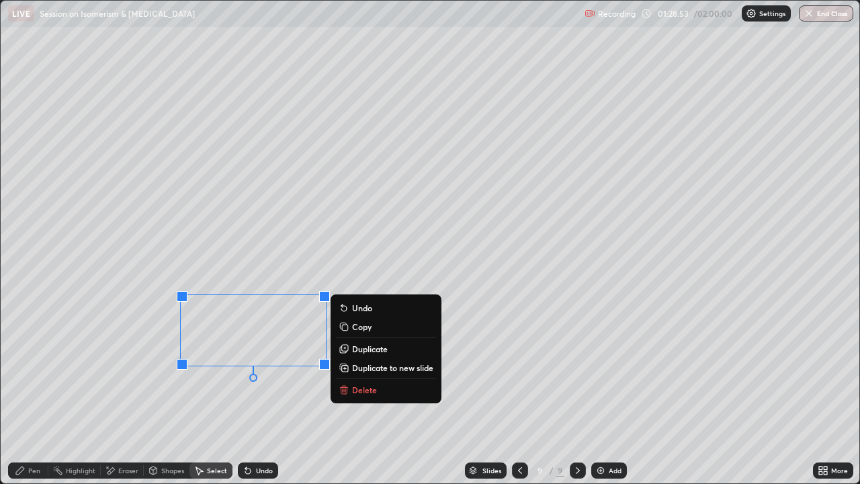
click at [42, 370] on div "Pen" at bounding box center [28, 470] width 40 height 16
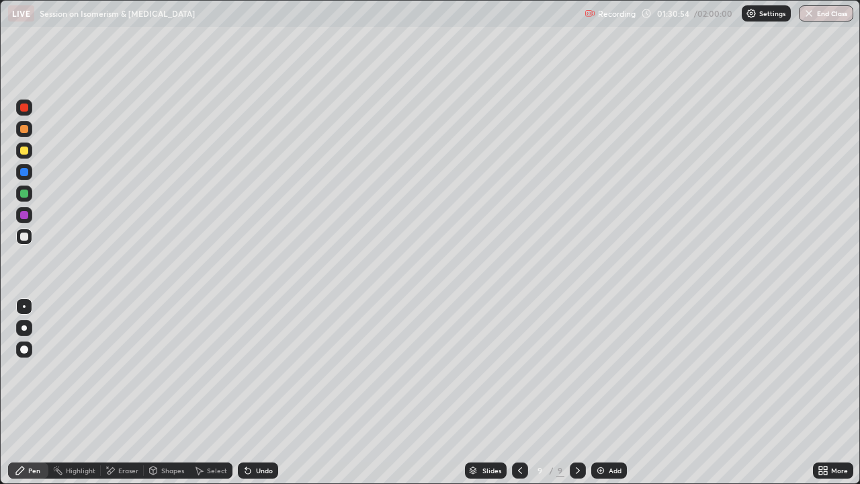
click at [256, 370] on div "Undo" at bounding box center [264, 470] width 17 height 7
click at [261, 370] on div "Undo" at bounding box center [264, 470] width 17 height 7
click at [258, 370] on div "Undo" at bounding box center [264, 470] width 17 height 7
click at [260, 370] on div "Undo" at bounding box center [264, 470] width 17 height 7
click at [261, 370] on div "Undo" at bounding box center [264, 470] width 17 height 7
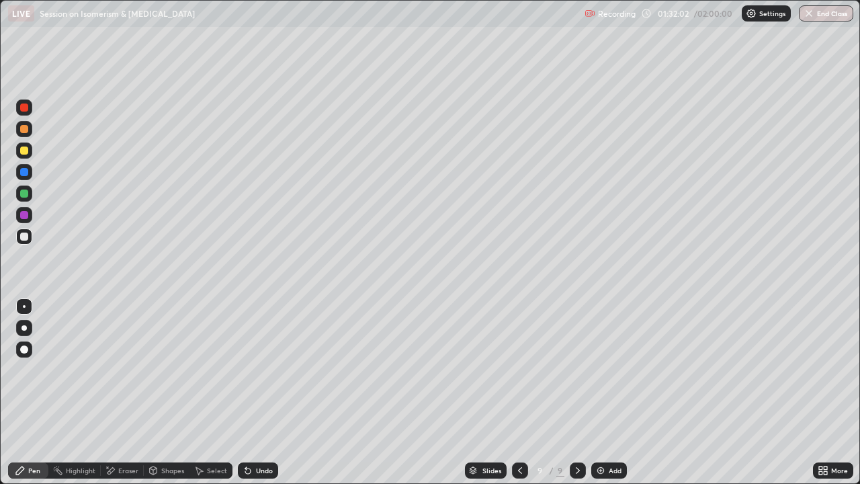
click at [266, 370] on div "Undo" at bounding box center [258, 470] width 40 height 16
click at [600, 370] on img at bounding box center [601, 470] width 11 height 11
click at [207, 370] on div "Select" at bounding box center [217, 470] width 20 height 7
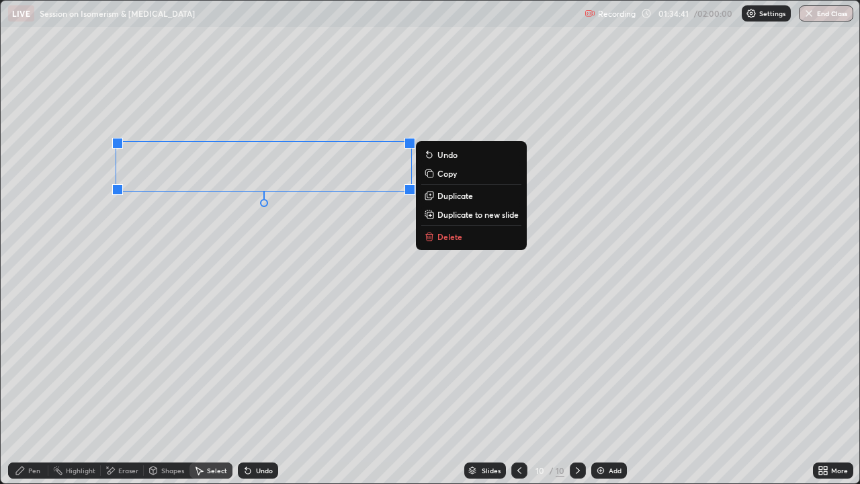
click at [42, 370] on div "Pen" at bounding box center [28, 470] width 40 height 16
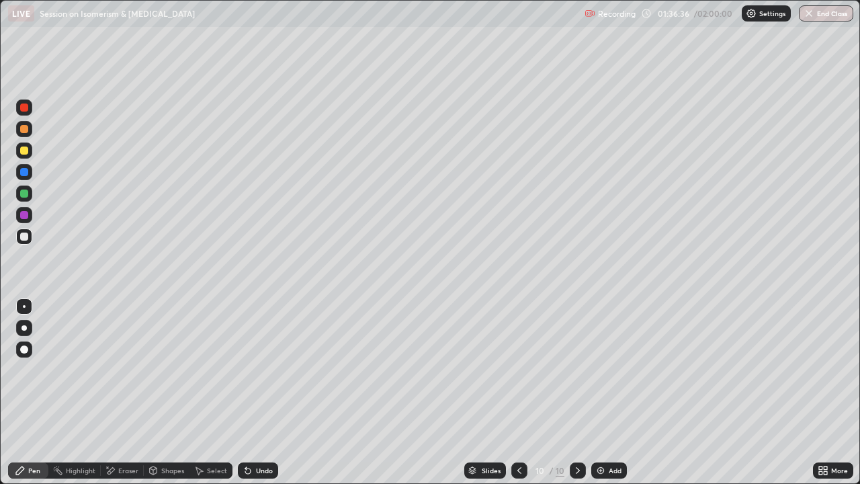
click at [253, 370] on div "Undo" at bounding box center [258, 470] width 40 height 16
click at [210, 370] on div "Select" at bounding box center [211, 470] width 43 height 16
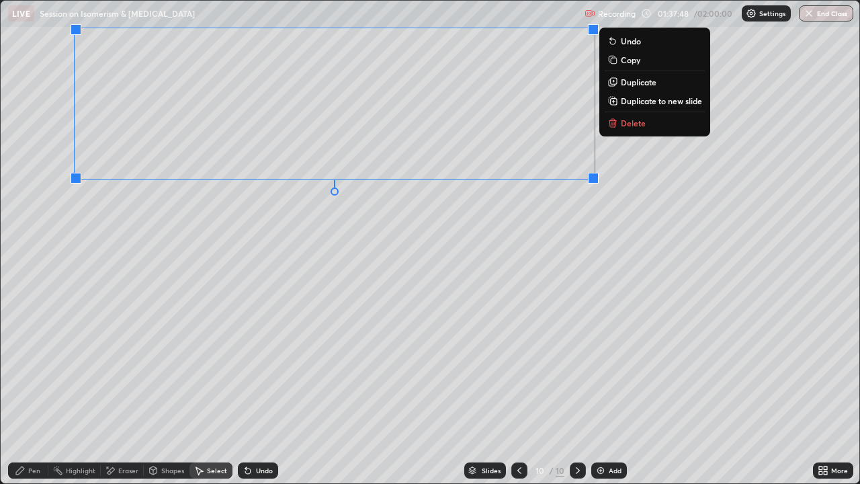
click at [32, 370] on div "Pen" at bounding box center [28, 470] width 40 height 16
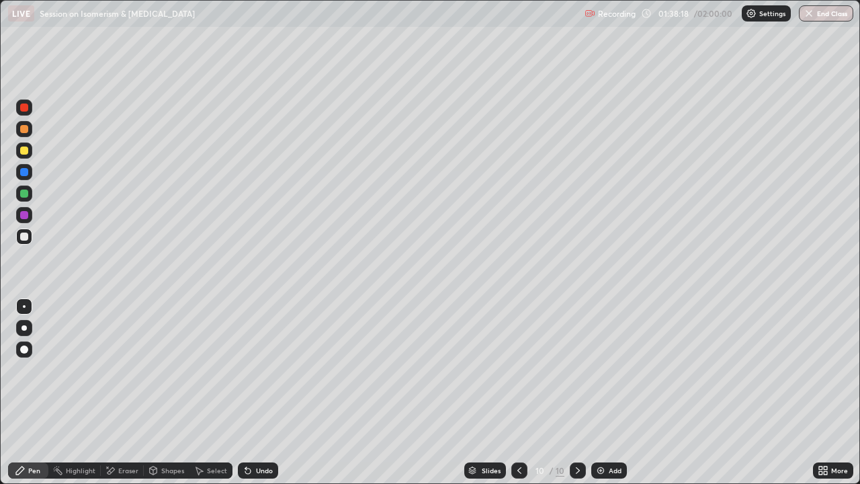
click at [127, 370] on div "Eraser" at bounding box center [128, 470] width 20 height 7
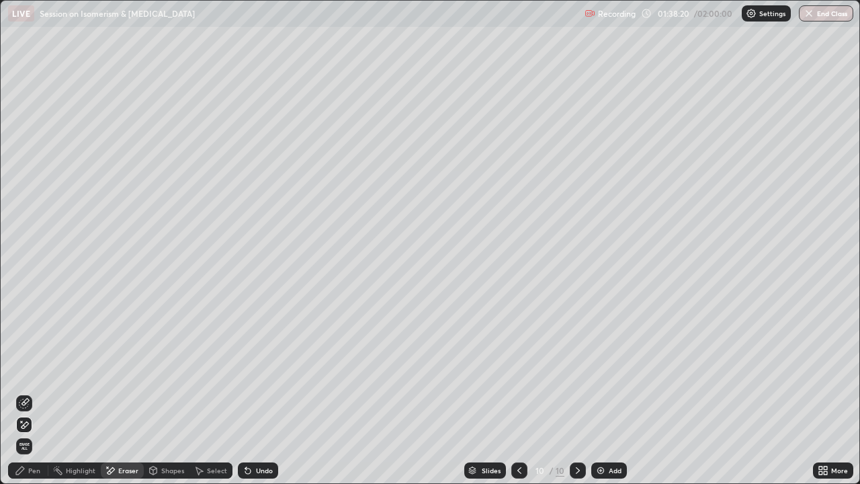
click at [29, 370] on div "Pen" at bounding box center [34, 470] width 12 height 7
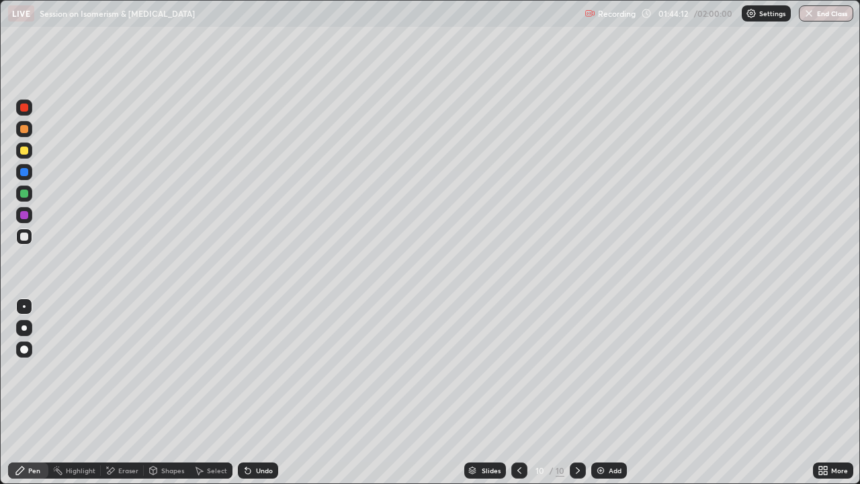
click at [599, 370] on img at bounding box center [601, 470] width 11 height 11
click at [248, 370] on icon at bounding box center [248, 470] width 11 height 11
click at [247, 370] on div "Undo" at bounding box center [256, 470] width 46 height 27
click at [249, 370] on div "Undo" at bounding box center [258, 470] width 40 height 16
click at [247, 370] on icon at bounding box center [247, 471] width 5 height 5
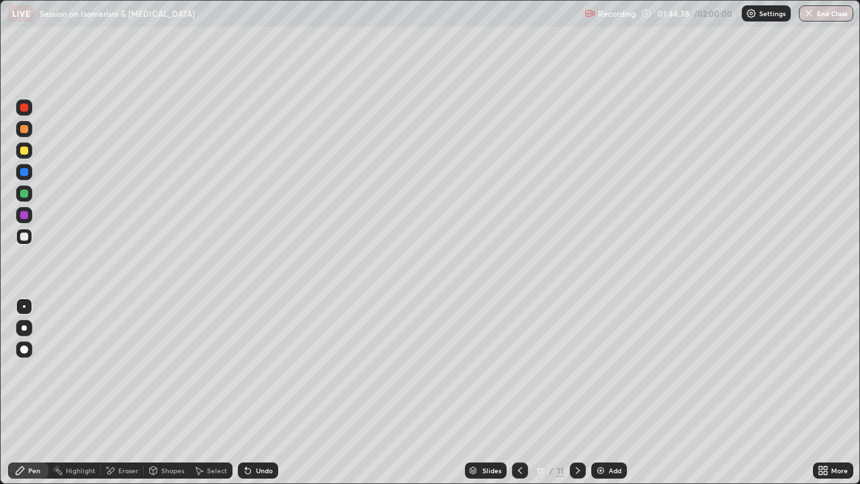
click at [251, 370] on div "Undo" at bounding box center [258, 470] width 40 height 16
click at [247, 370] on div "Undo" at bounding box center [258, 470] width 40 height 16
click at [253, 370] on div "Undo" at bounding box center [258, 470] width 40 height 16
click at [524, 370] on div at bounding box center [520, 470] width 16 height 16
click at [524, 370] on icon at bounding box center [520, 470] width 11 height 11
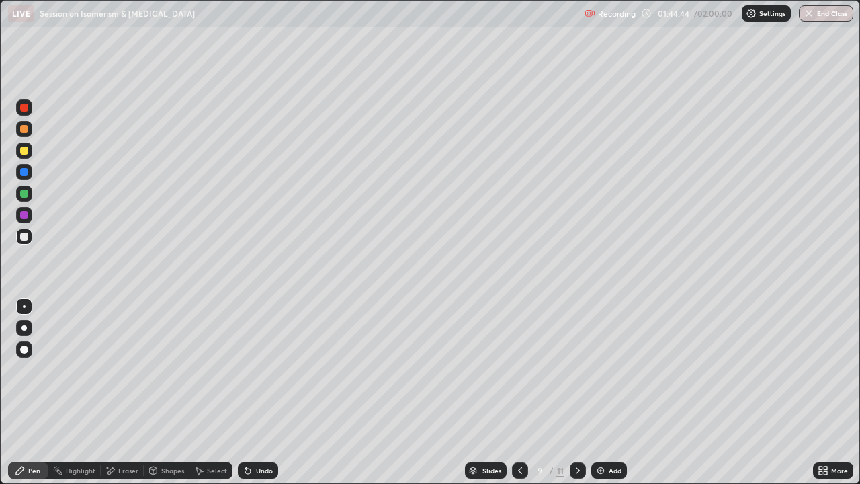
click at [214, 370] on div "Select" at bounding box center [217, 470] width 20 height 7
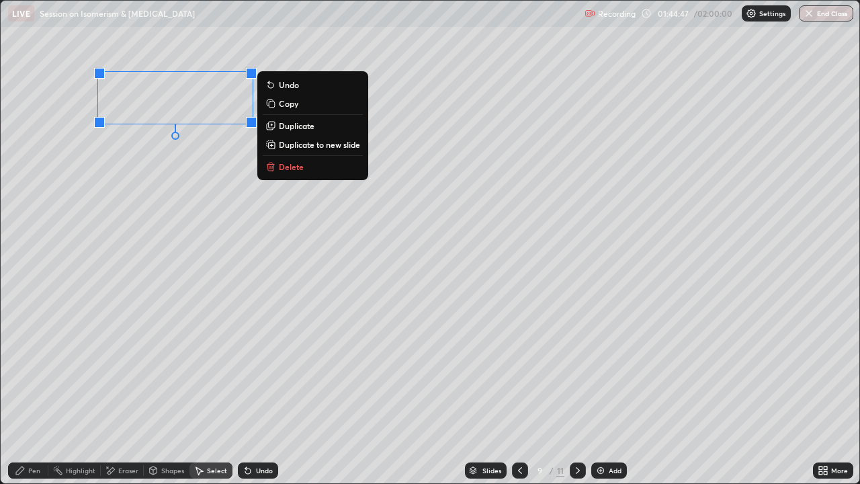
click at [267, 191] on div "0 ° Undo Copy Duplicate Duplicate to new slide Delete" at bounding box center [430, 242] width 859 height 483
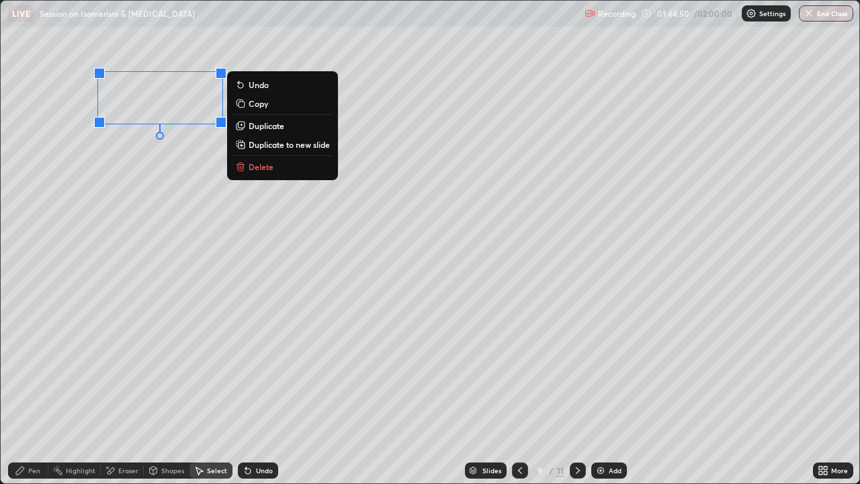
click at [258, 104] on p "Copy" at bounding box center [258, 103] width 19 height 11
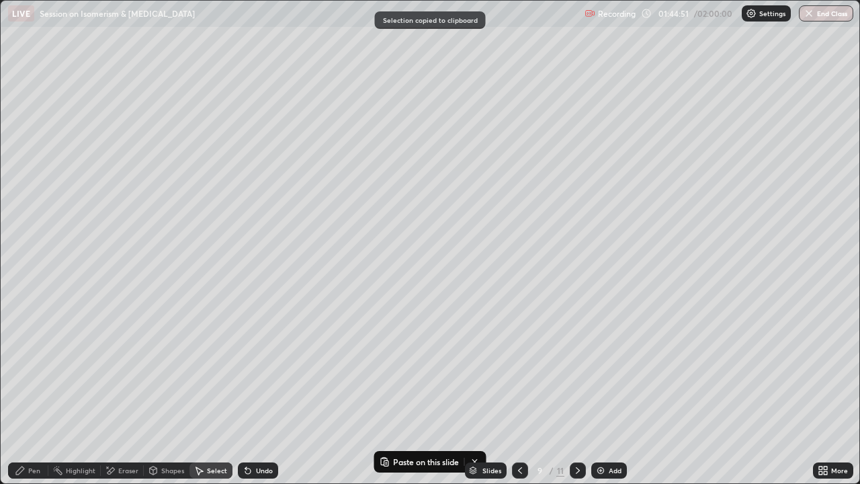
click at [575, 370] on icon at bounding box center [578, 470] width 11 height 11
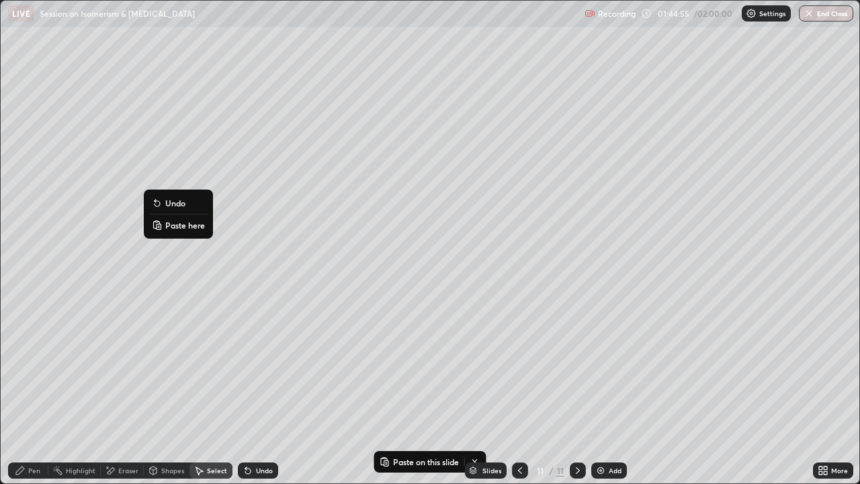
click at [182, 230] on p "Paste here" at bounding box center [185, 225] width 40 height 11
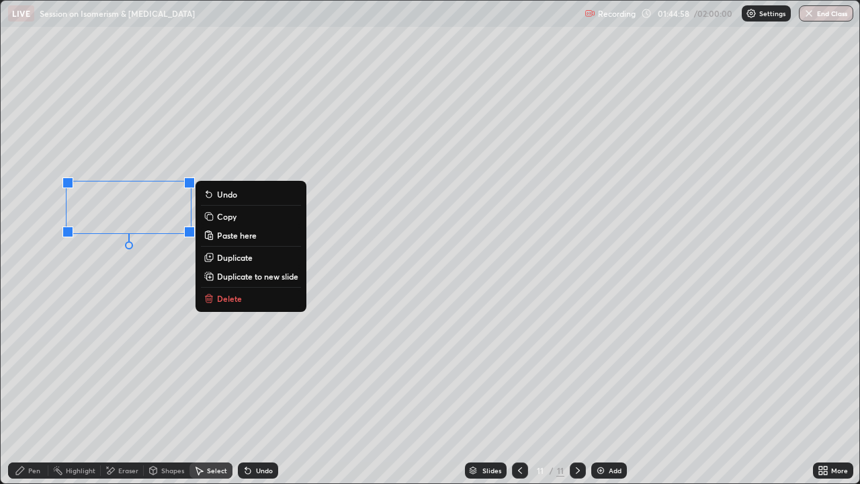
click at [38, 370] on div "Pen" at bounding box center [28, 470] width 40 height 27
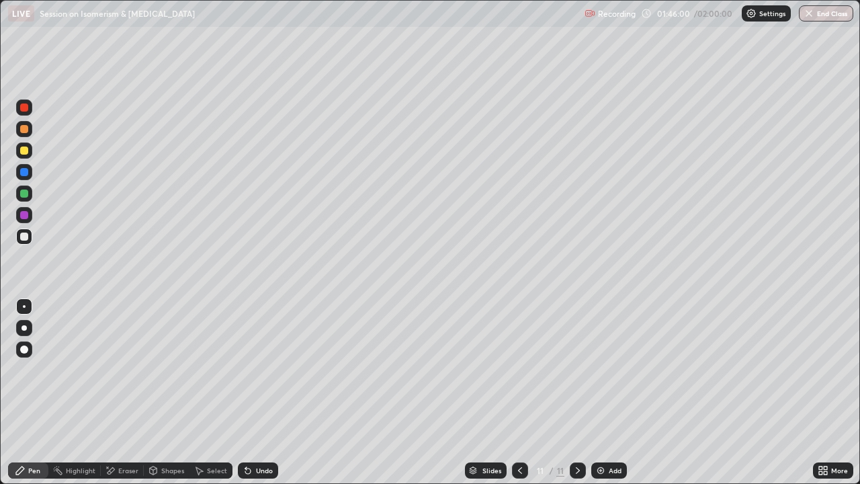
click at [129, 370] on div "Eraser" at bounding box center [128, 470] width 20 height 7
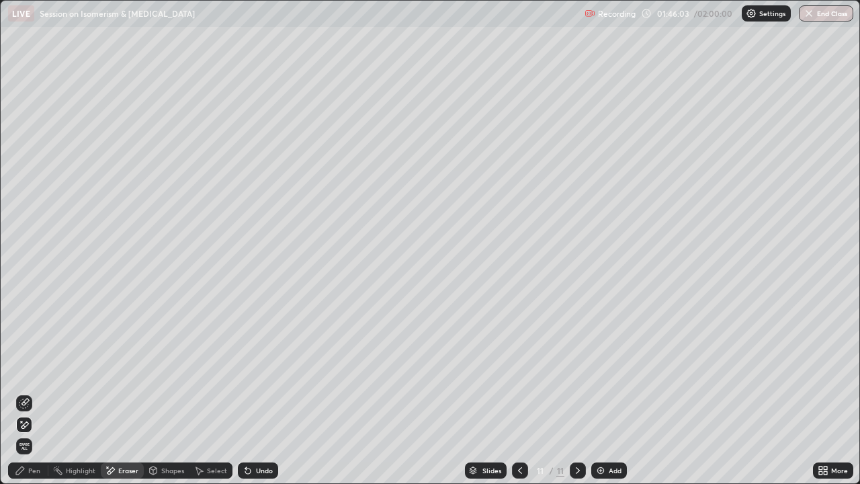
click at [34, 370] on div "Pen" at bounding box center [34, 470] width 12 height 7
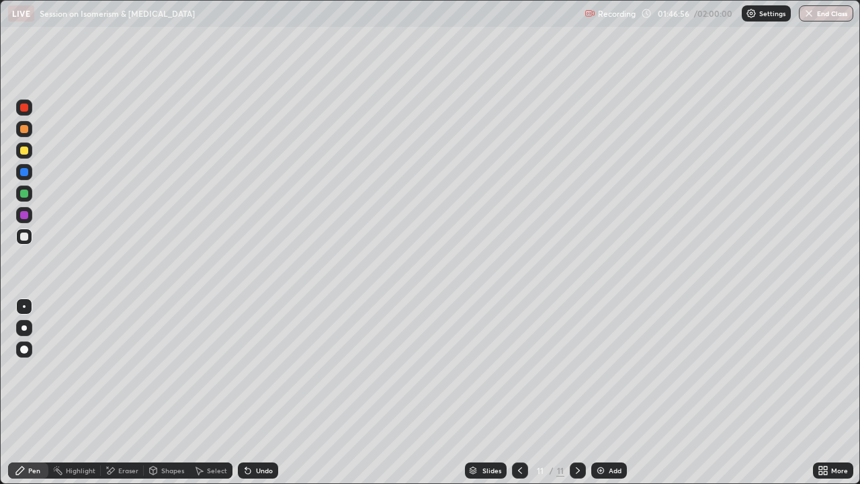
click at [247, 370] on icon at bounding box center [248, 470] width 11 height 11
click at [40, 202] on div "Erase all" at bounding box center [24, 242] width 32 height 430
click at [596, 370] on img at bounding box center [601, 470] width 11 height 11
click at [250, 370] on icon at bounding box center [248, 470] width 11 height 11
click at [249, 370] on div "Undo" at bounding box center [258, 470] width 40 height 16
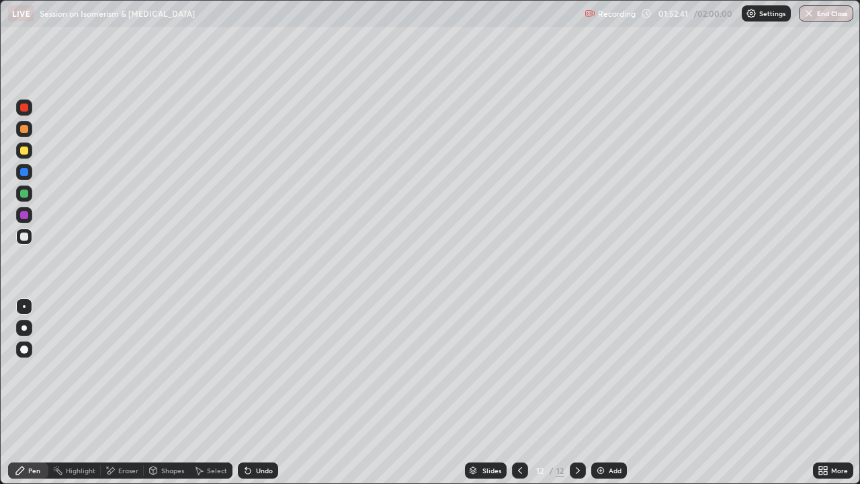
click at [248, 370] on div "Undo" at bounding box center [258, 470] width 40 height 16
click at [238, 370] on div "Undo" at bounding box center [258, 470] width 40 height 16
click at [246, 370] on icon at bounding box center [247, 471] width 5 height 5
click at [530, 370] on div "12 / 12" at bounding box center [549, 470] width 74 height 27
click at [517, 370] on icon at bounding box center [520, 470] width 11 height 11
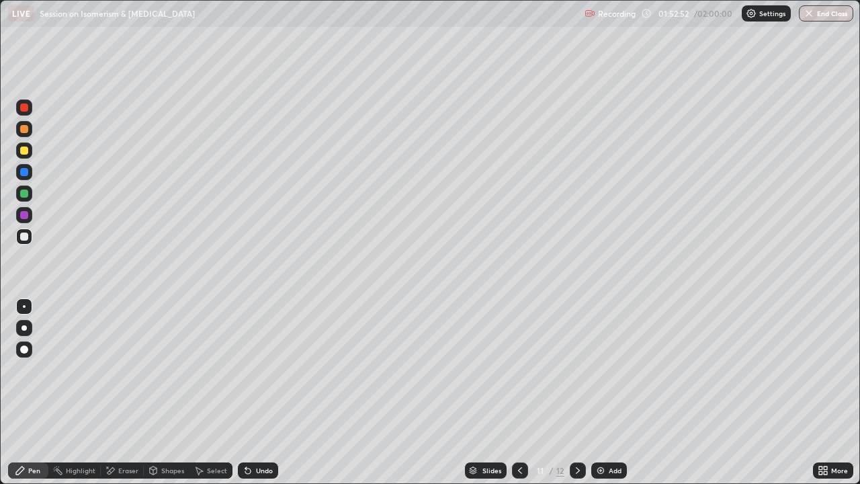
click at [573, 370] on icon at bounding box center [578, 470] width 11 height 11
click at [259, 370] on div "Undo" at bounding box center [258, 470] width 40 height 16
click at [257, 370] on div "Undo" at bounding box center [258, 470] width 40 height 16
click at [260, 370] on div "Undo" at bounding box center [256, 470] width 46 height 27
click at [261, 370] on div "Undo" at bounding box center [256, 470] width 46 height 27
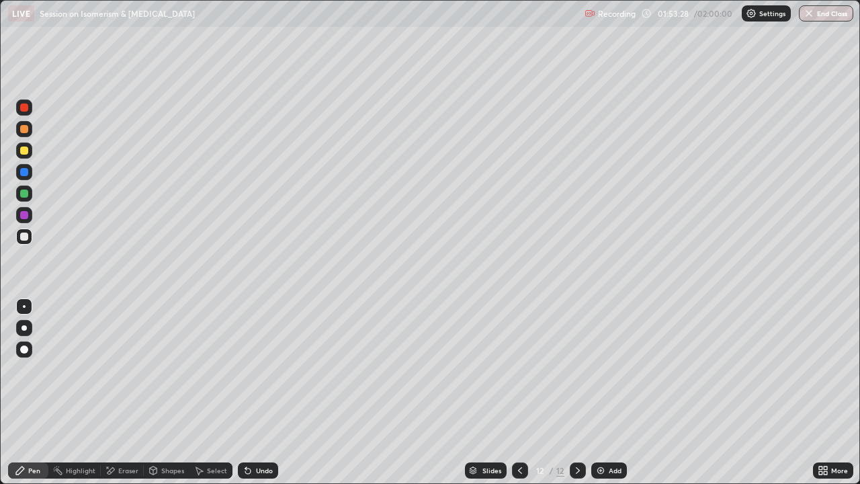
click at [161, 370] on div "Shapes" at bounding box center [172, 470] width 23 height 7
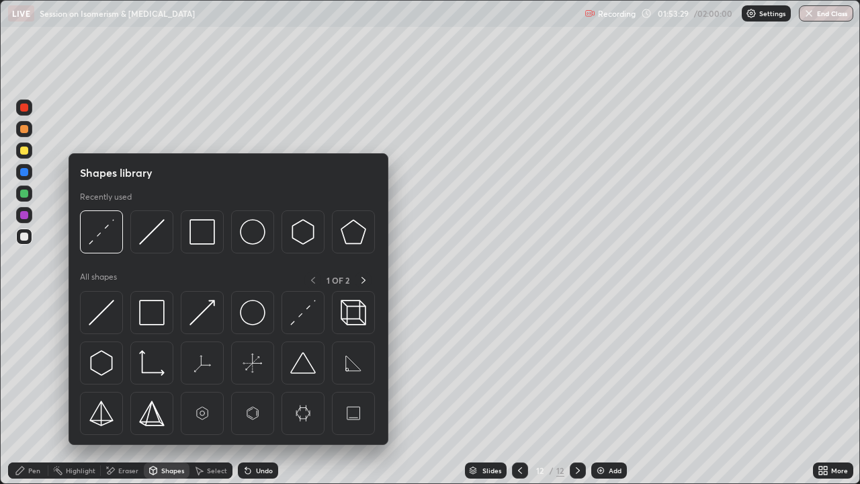
click at [212, 370] on div "Select" at bounding box center [217, 470] width 20 height 7
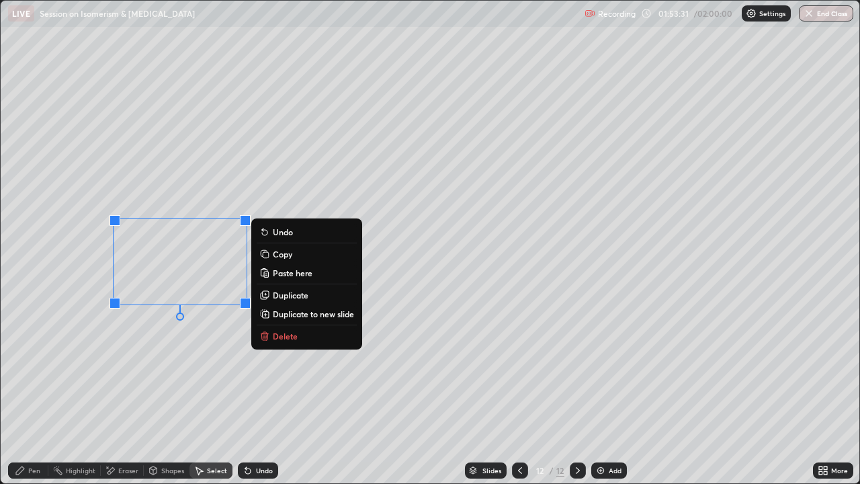
click at [285, 336] on p "Delete" at bounding box center [285, 336] width 25 height 11
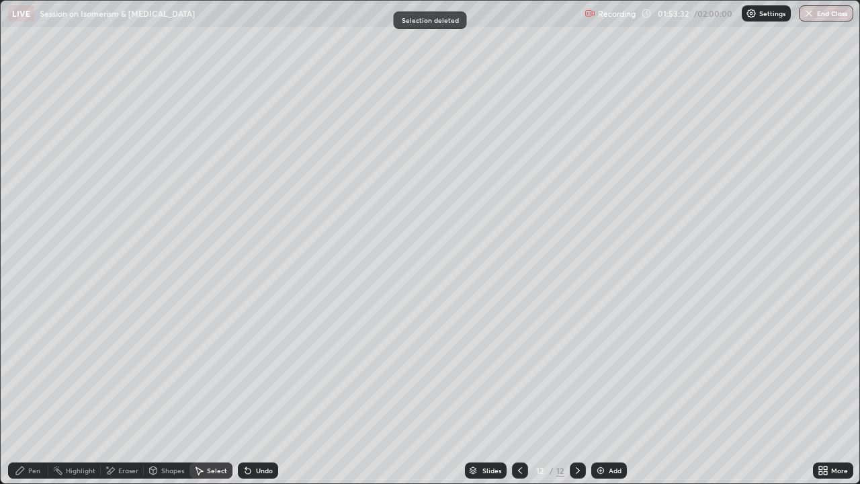
click at [46, 370] on div "Pen" at bounding box center [28, 470] width 40 height 16
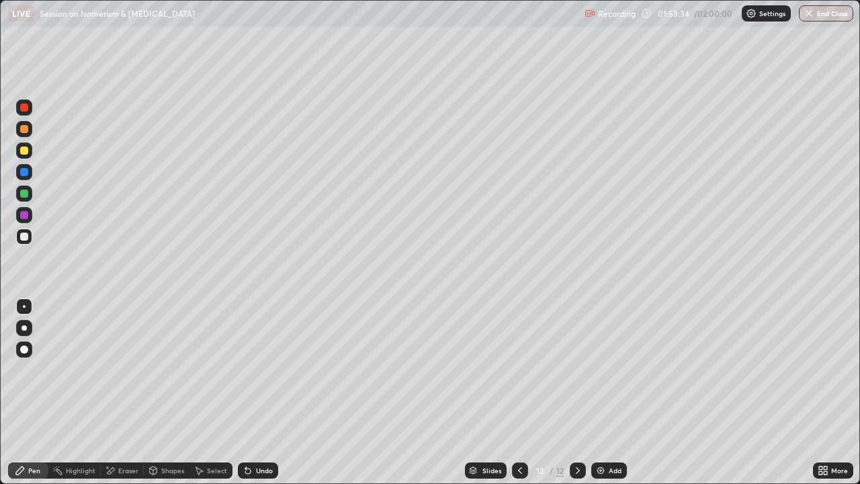
click at [256, 370] on div "Undo" at bounding box center [258, 470] width 40 height 16
click at [218, 370] on div "Select" at bounding box center [217, 470] width 20 height 7
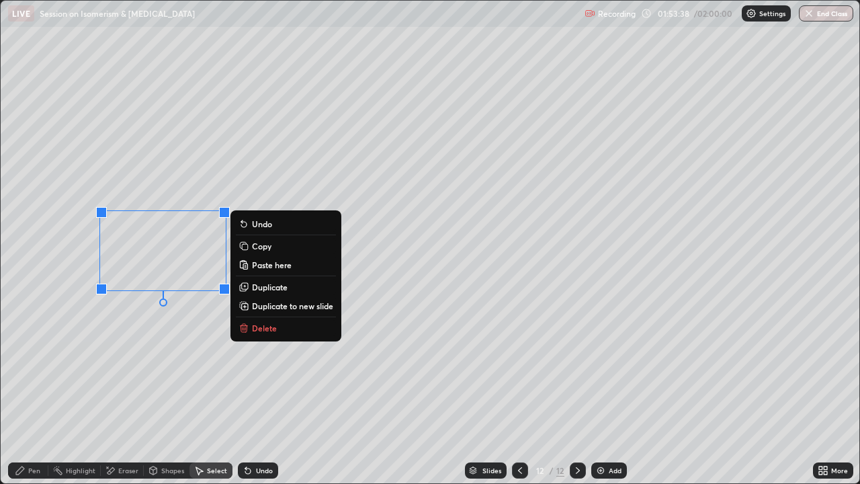
click at [35, 370] on div "Pen" at bounding box center [28, 470] width 40 height 16
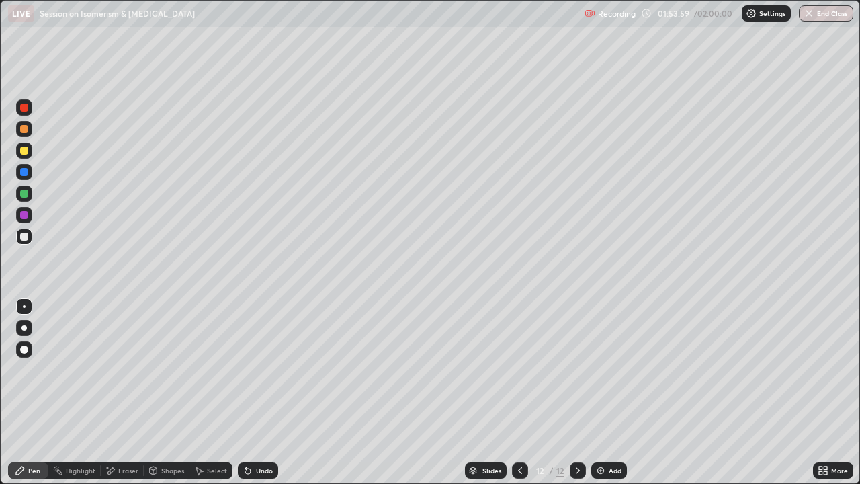
click at [216, 370] on div "Select" at bounding box center [217, 470] width 20 height 7
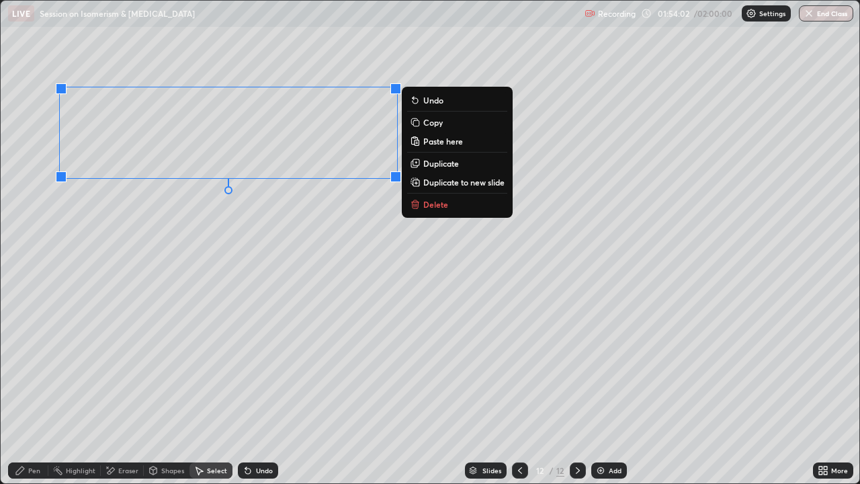
click at [34, 370] on div "Pen" at bounding box center [34, 470] width 12 height 7
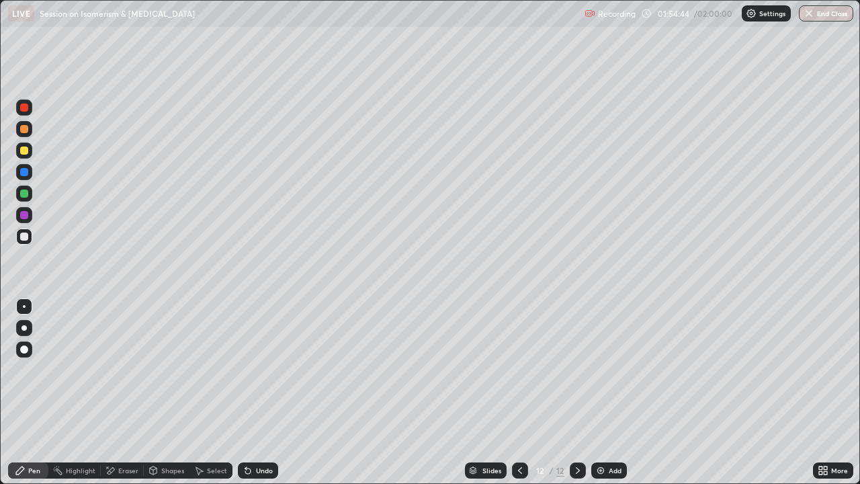
click at [209, 370] on div "Select" at bounding box center [217, 470] width 20 height 7
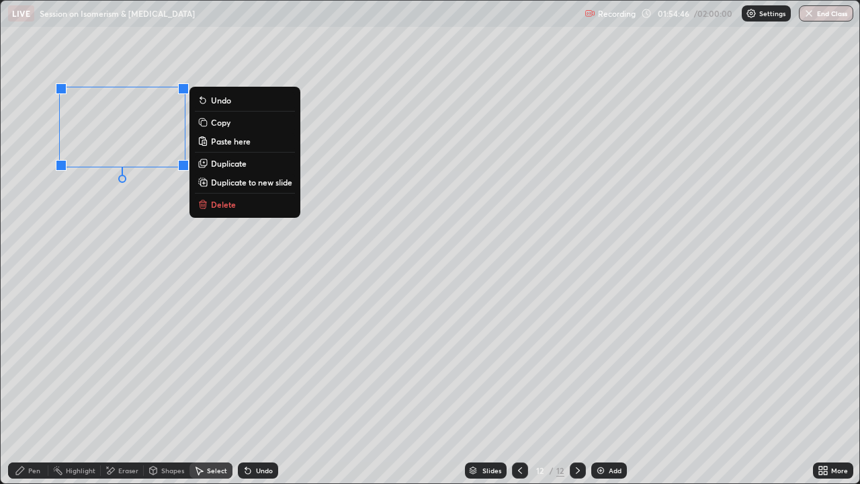
click at [229, 167] on p "Duplicate" at bounding box center [229, 163] width 36 height 11
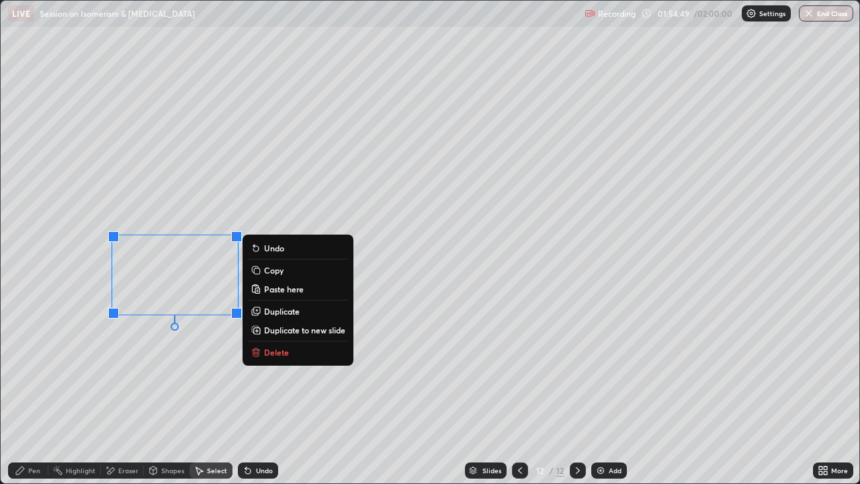
click at [280, 312] on p "Duplicate" at bounding box center [282, 311] width 36 height 11
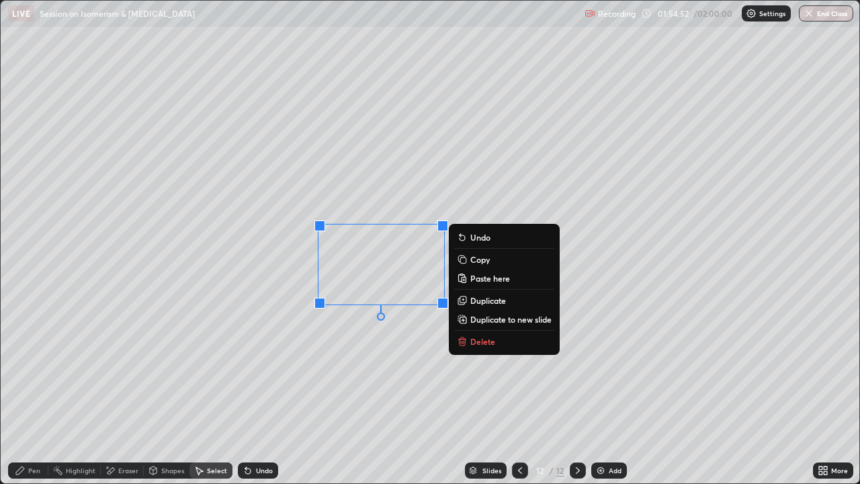
click at [37, 370] on div "Pen" at bounding box center [28, 470] width 40 height 16
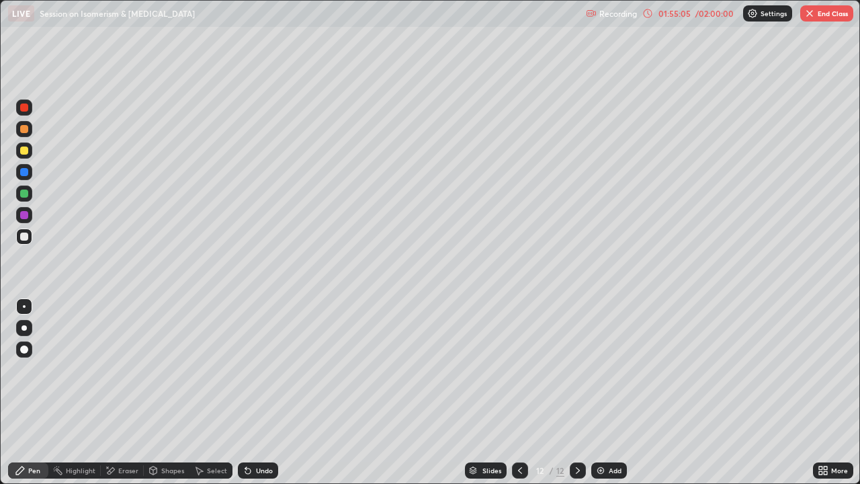
click at [211, 370] on div "Select" at bounding box center [217, 470] width 20 height 7
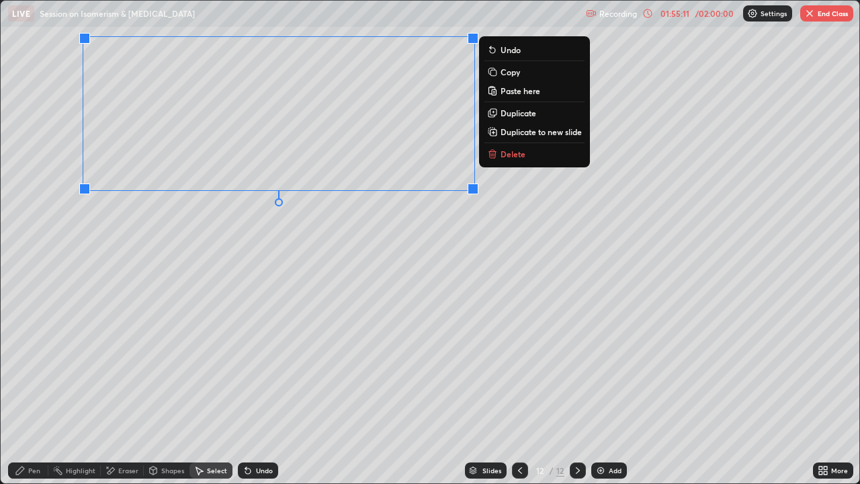
click at [35, 370] on div "Pen" at bounding box center [34, 470] width 12 height 7
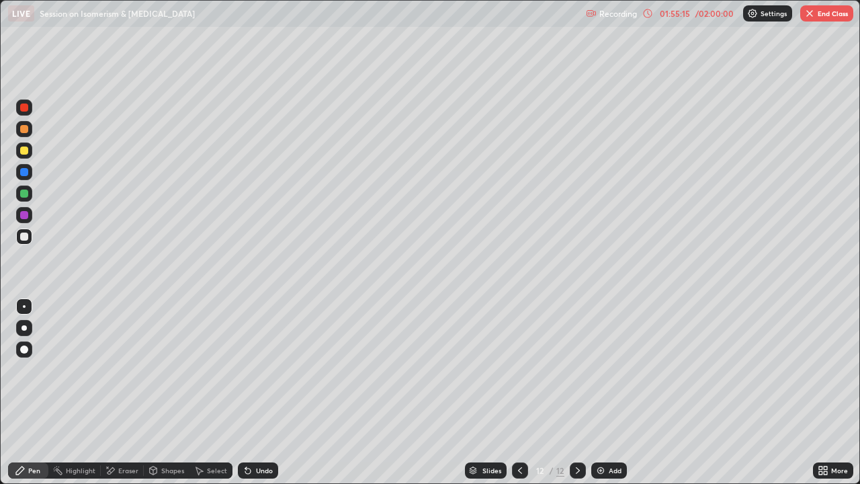
click at [211, 370] on div "Select" at bounding box center [217, 470] width 20 height 7
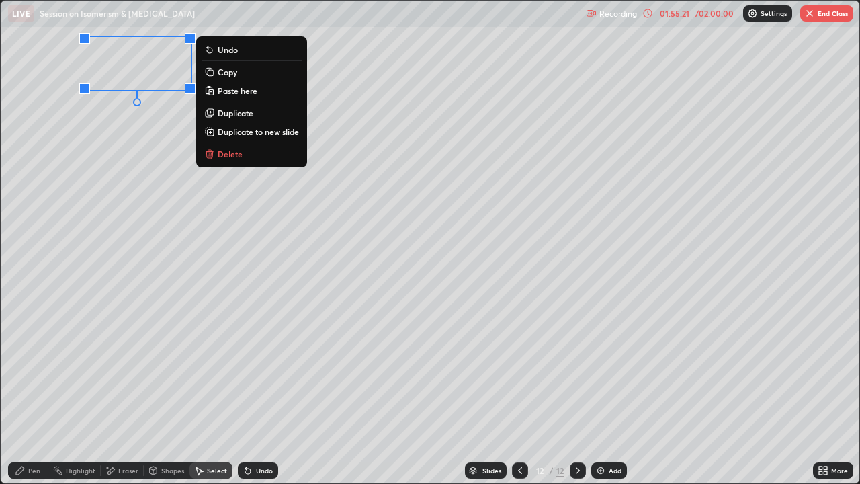
click at [238, 114] on p "Duplicate" at bounding box center [236, 113] width 36 height 11
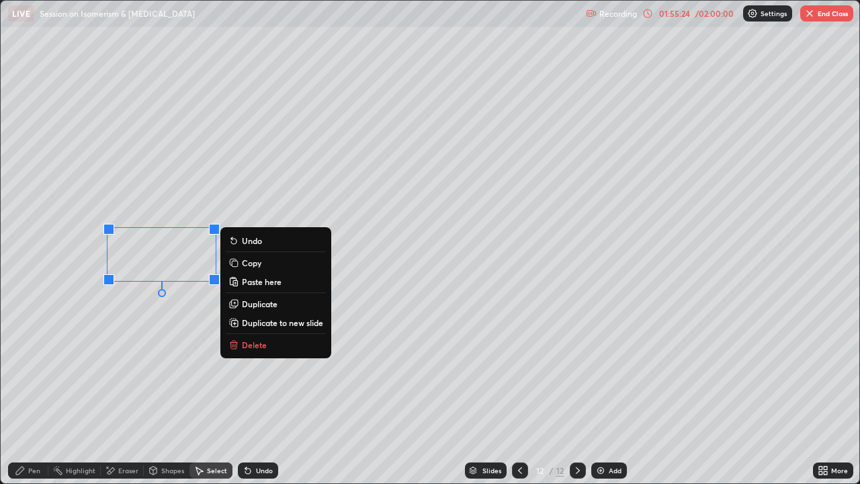
click at [255, 305] on p "Duplicate" at bounding box center [260, 303] width 36 height 11
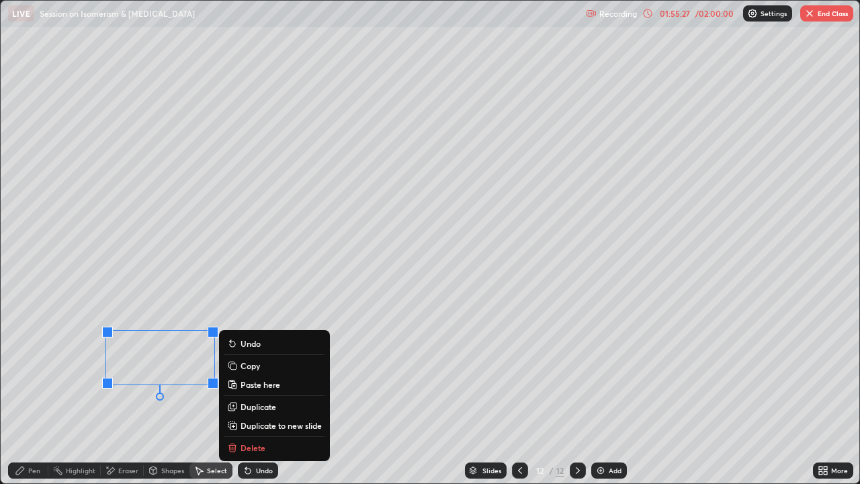
click at [259, 370] on p "Duplicate" at bounding box center [259, 406] width 36 height 11
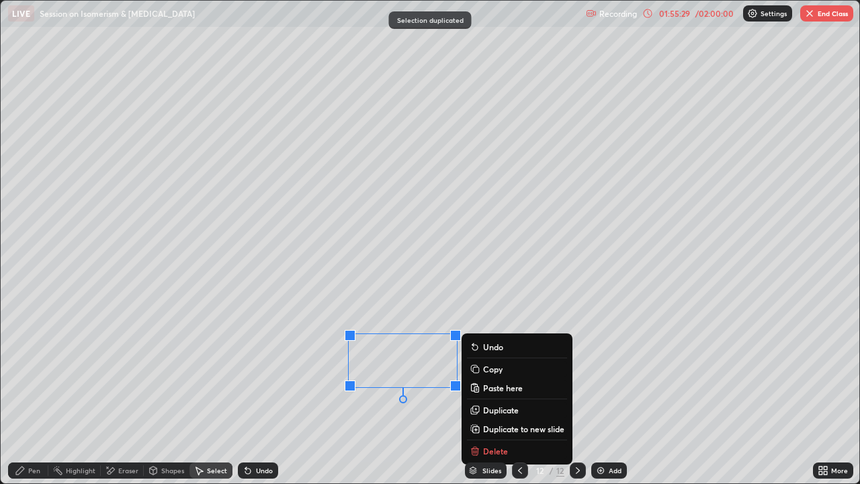
click at [495, 370] on p "Duplicate" at bounding box center [501, 410] width 36 height 11
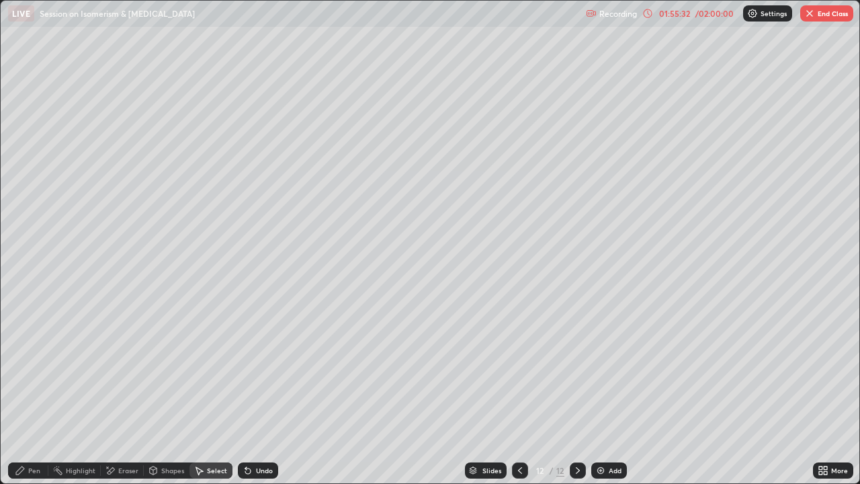
click at [256, 370] on div "Undo" at bounding box center [258, 470] width 40 height 16
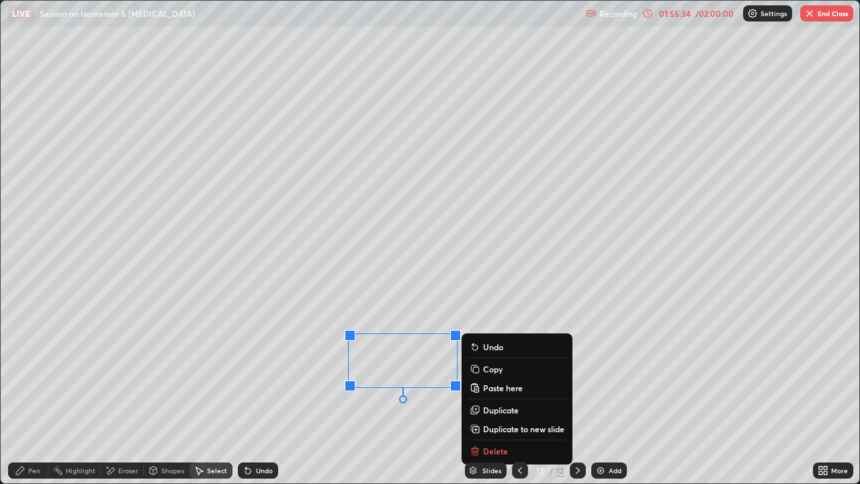
click at [492, 370] on p "Duplicate" at bounding box center [501, 410] width 36 height 11
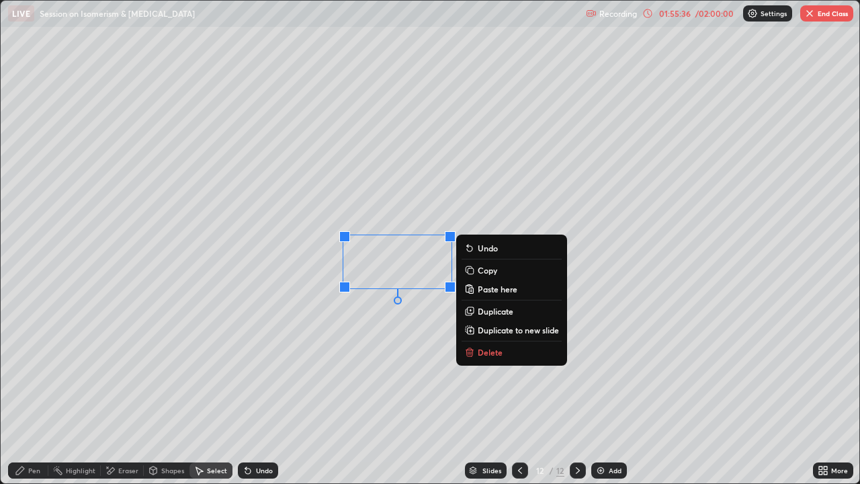
click at [36, 370] on div "Pen" at bounding box center [28, 470] width 40 height 16
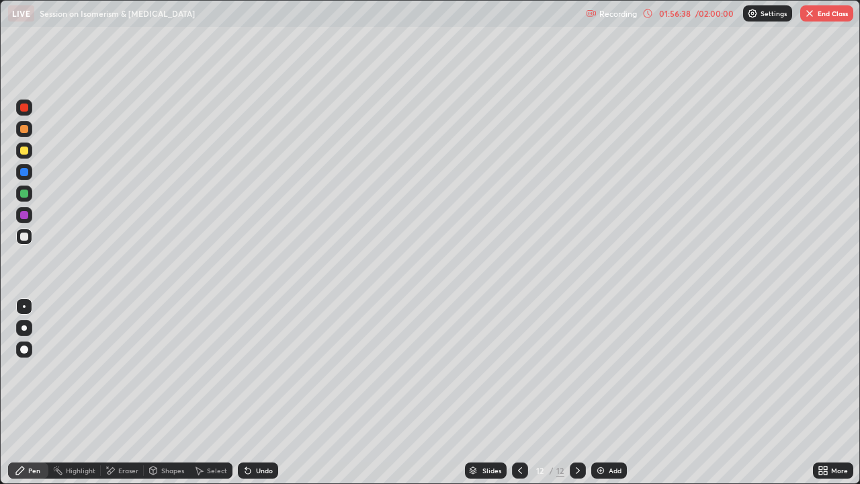
click at [210, 370] on div "Select" at bounding box center [217, 470] width 20 height 7
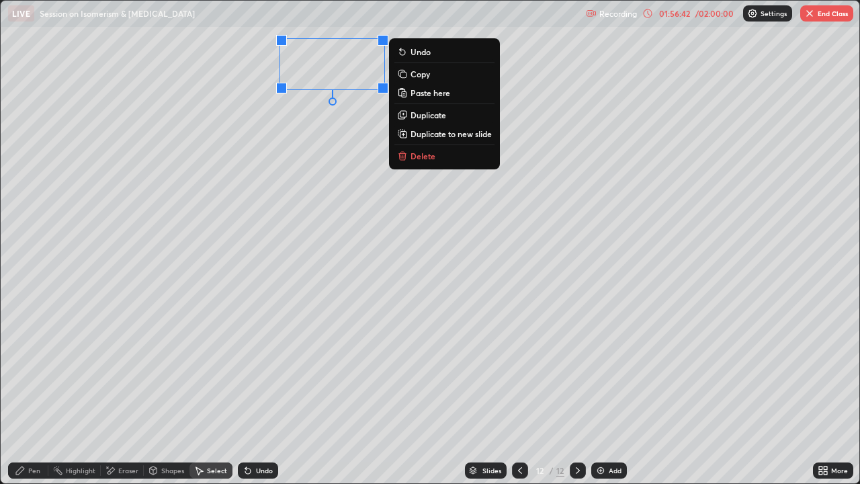
click at [431, 118] on p "Duplicate" at bounding box center [429, 115] width 36 height 11
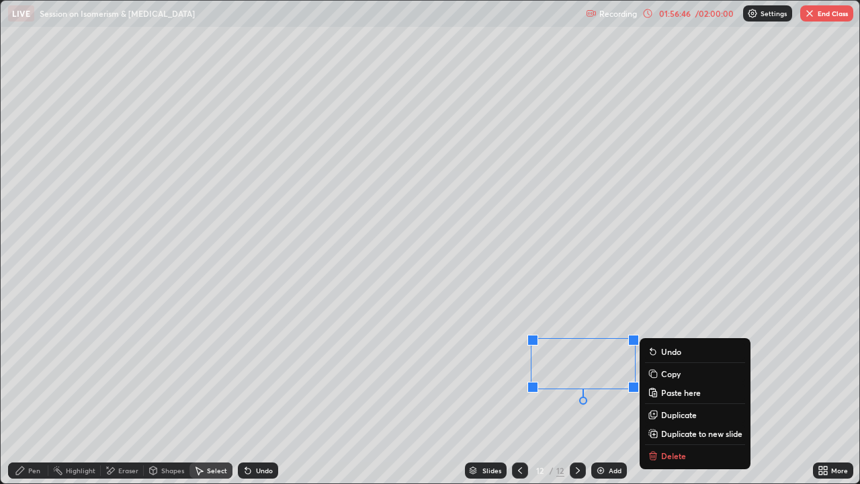
click at [31, 370] on div "Pen" at bounding box center [34, 470] width 12 height 7
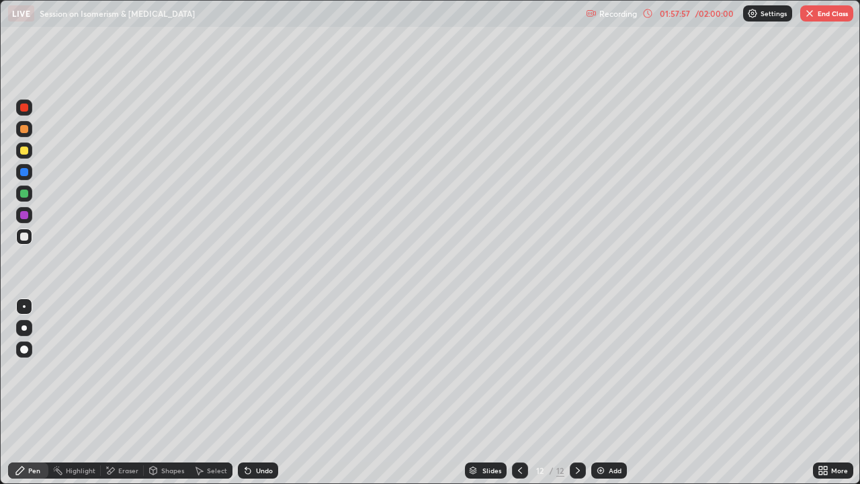
click at [165, 370] on div "Shapes" at bounding box center [167, 470] width 46 height 16
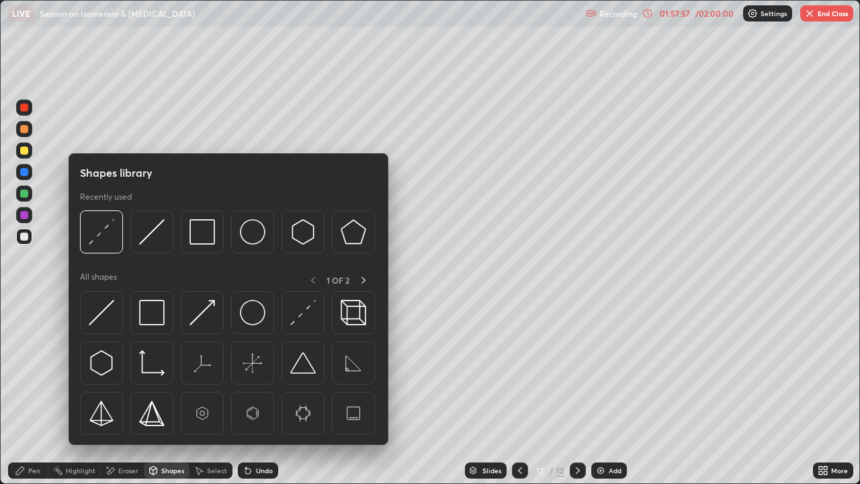
click at [135, 370] on div "Eraser" at bounding box center [128, 470] width 20 height 7
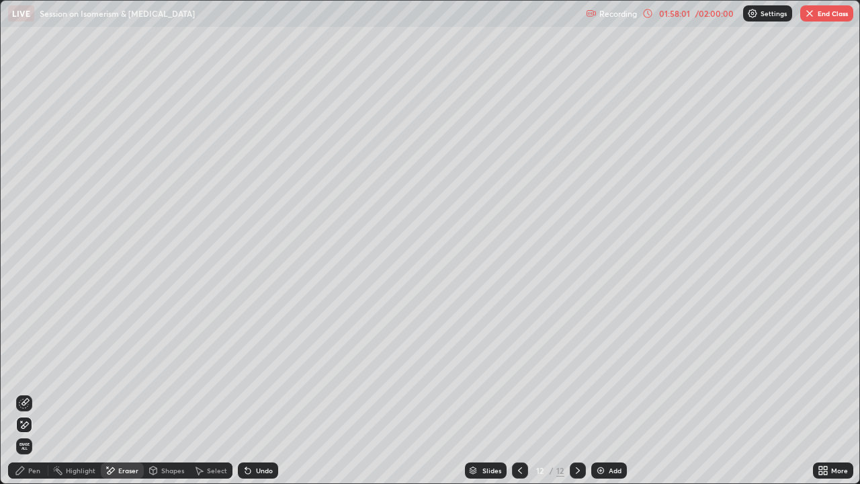
click at [36, 370] on div "Pen" at bounding box center [34, 470] width 12 height 7
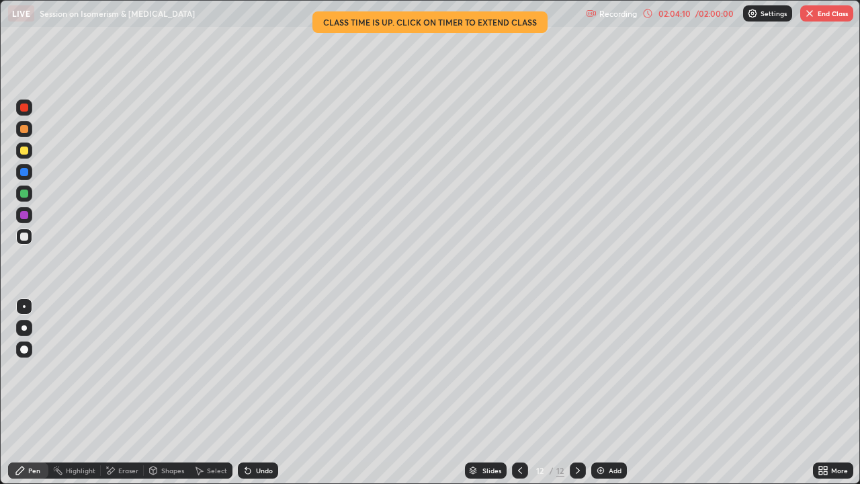
click at [525, 370] on div at bounding box center [520, 470] width 16 height 16
click at [520, 370] on icon at bounding box center [520, 470] width 11 height 11
click at [519, 370] on icon at bounding box center [520, 470] width 11 height 11
click at [518, 370] on icon at bounding box center [520, 470] width 11 height 11
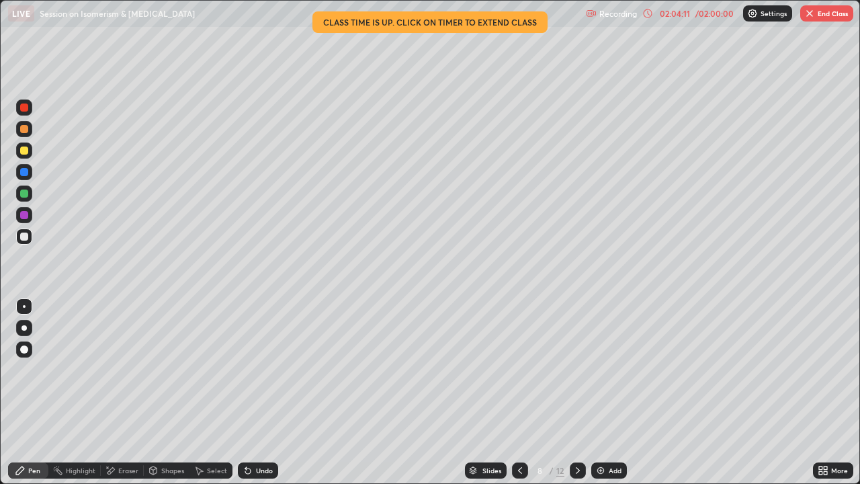
click at [520, 370] on icon at bounding box center [520, 470] width 11 height 11
click at [521, 370] on icon at bounding box center [520, 470] width 11 height 11
click at [522, 370] on div at bounding box center [520, 470] width 16 height 27
click at [811, 16] on img "button" at bounding box center [810, 13] width 11 height 11
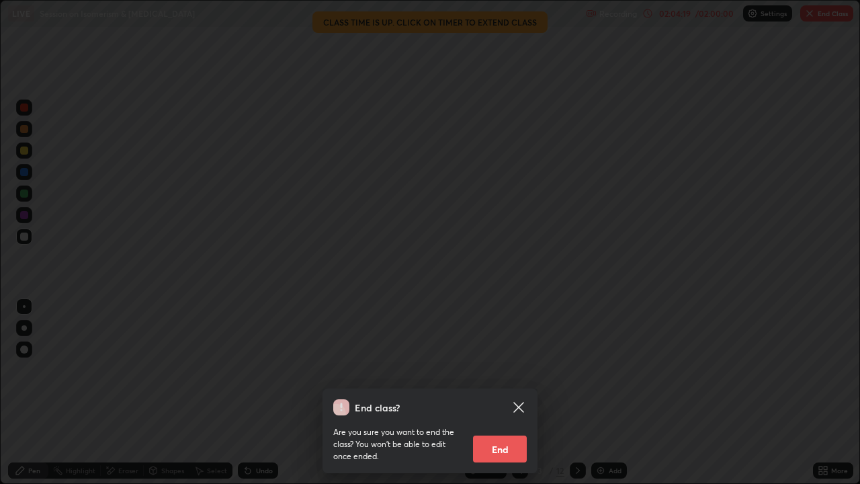
click at [508, 370] on button "End" at bounding box center [500, 449] width 54 height 27
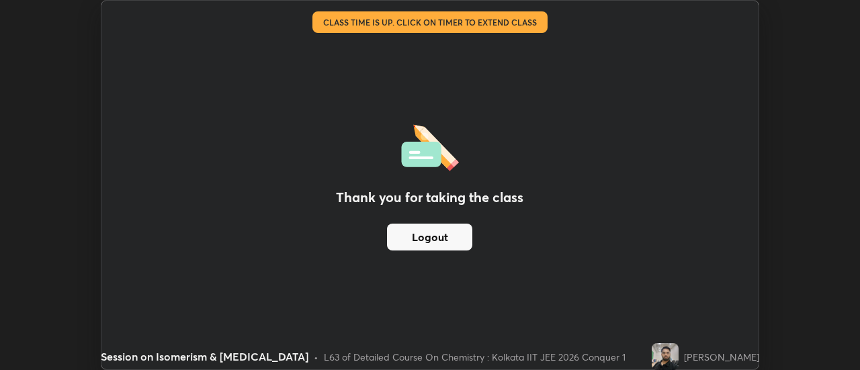
scroll to position [66849, 66359]
